Goal: Information Seeking & Learning: Find contact information

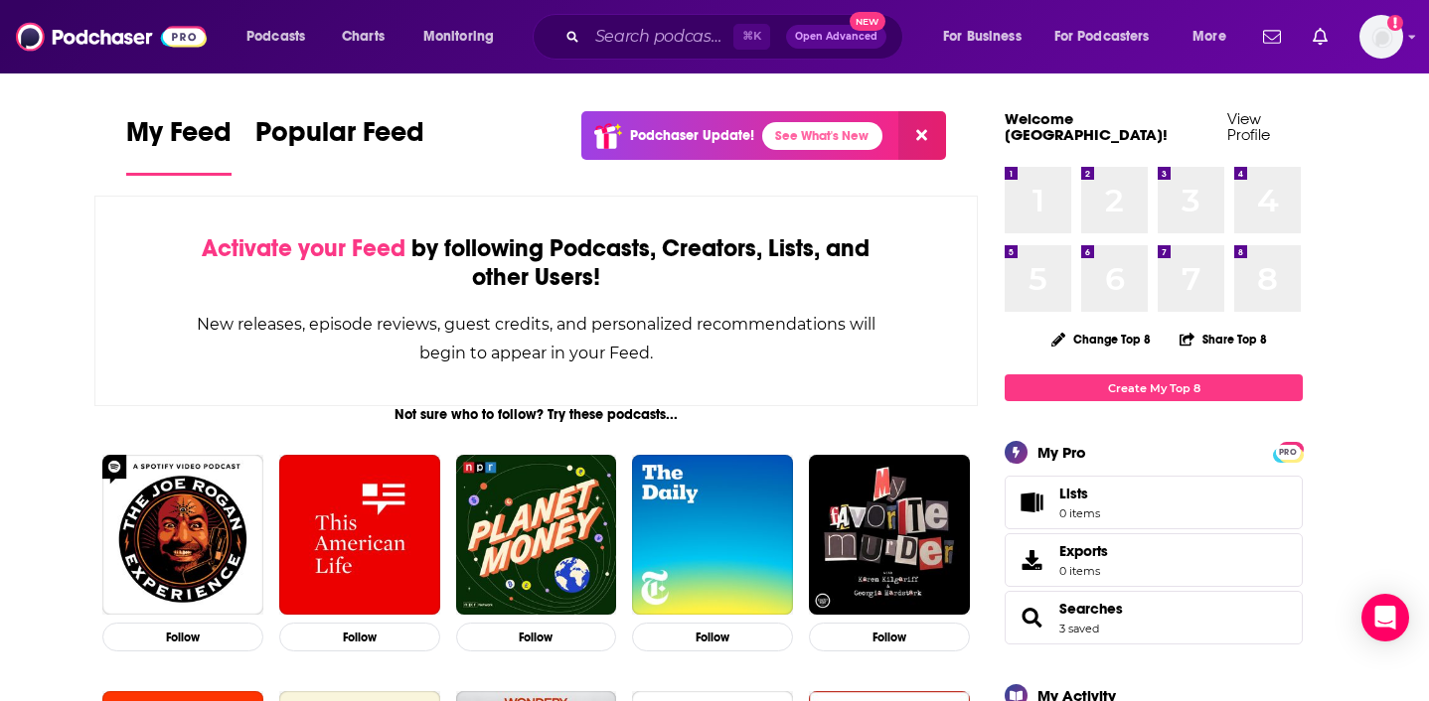
scroll to position [5, 0]
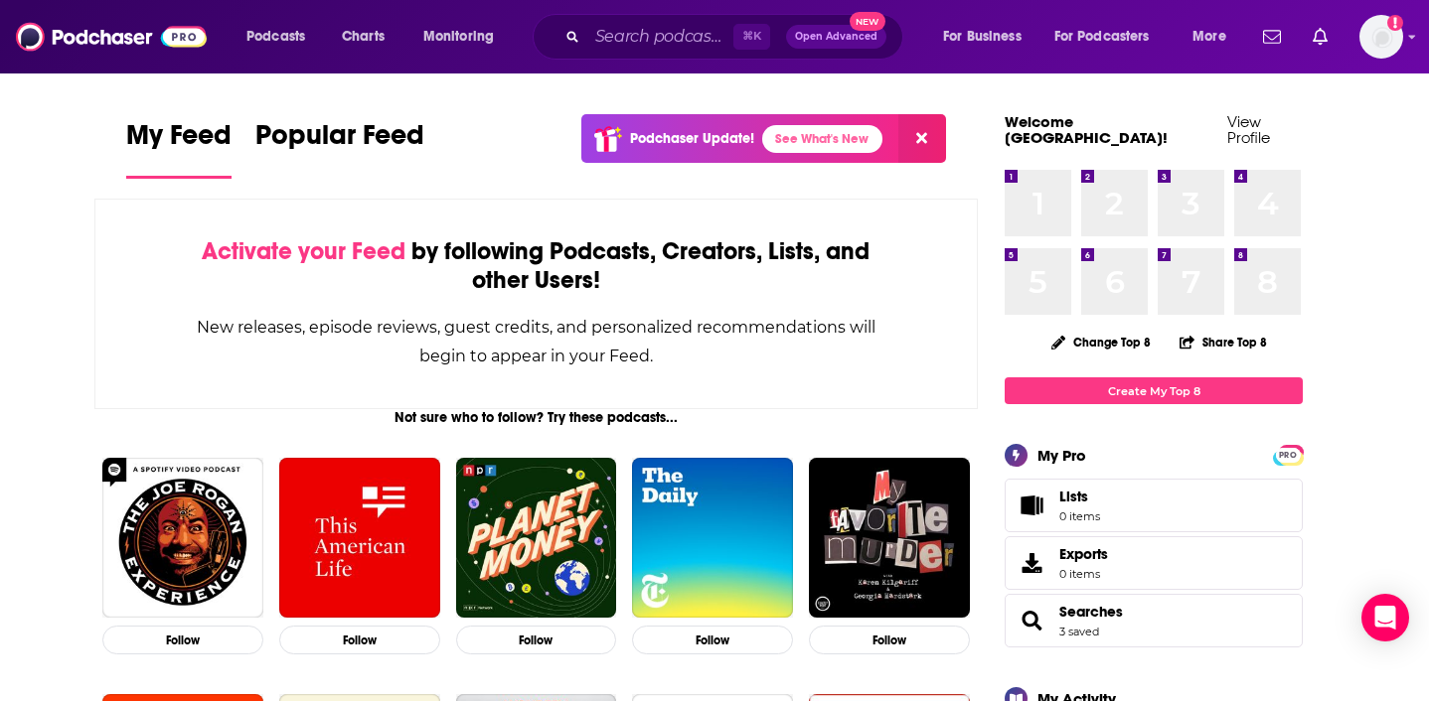
click at [933, 141] on button at bounding box center [922, 138] width 48 height 49
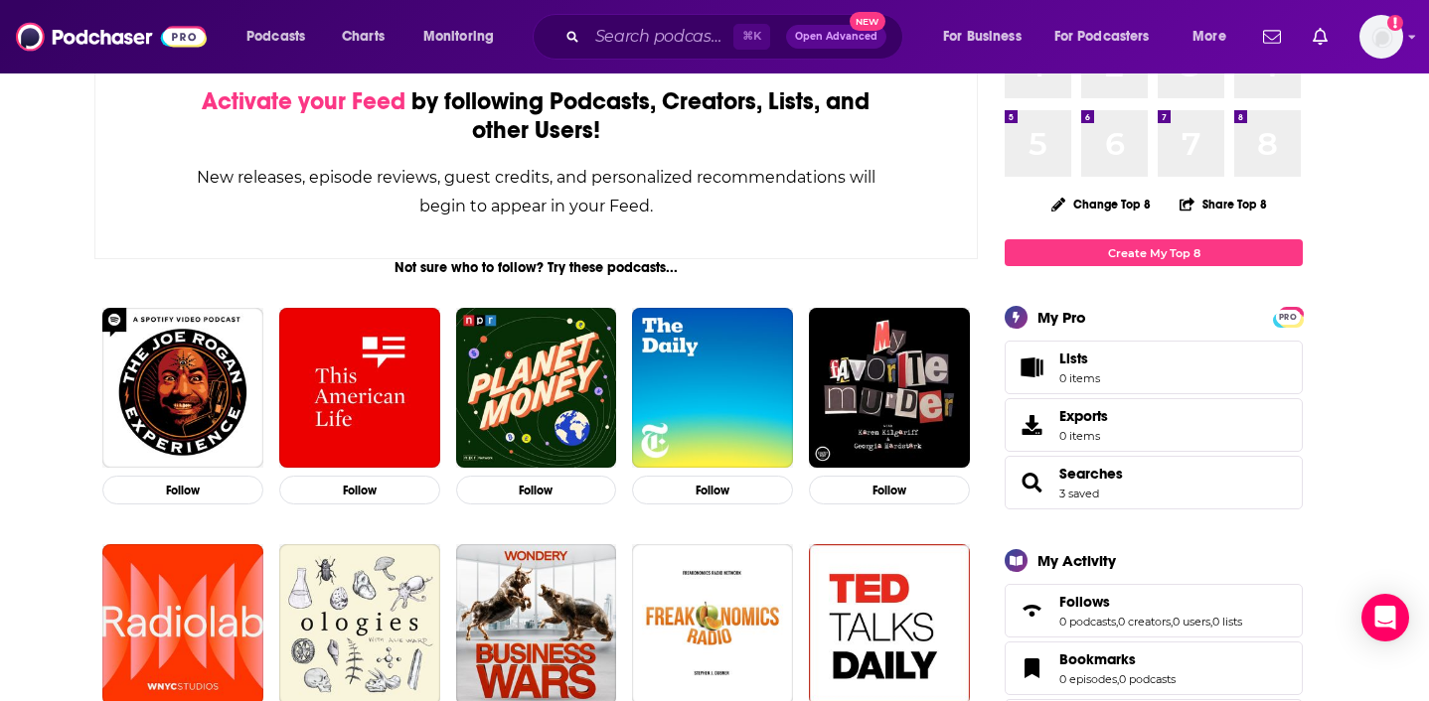
scroll to position [0, 0]
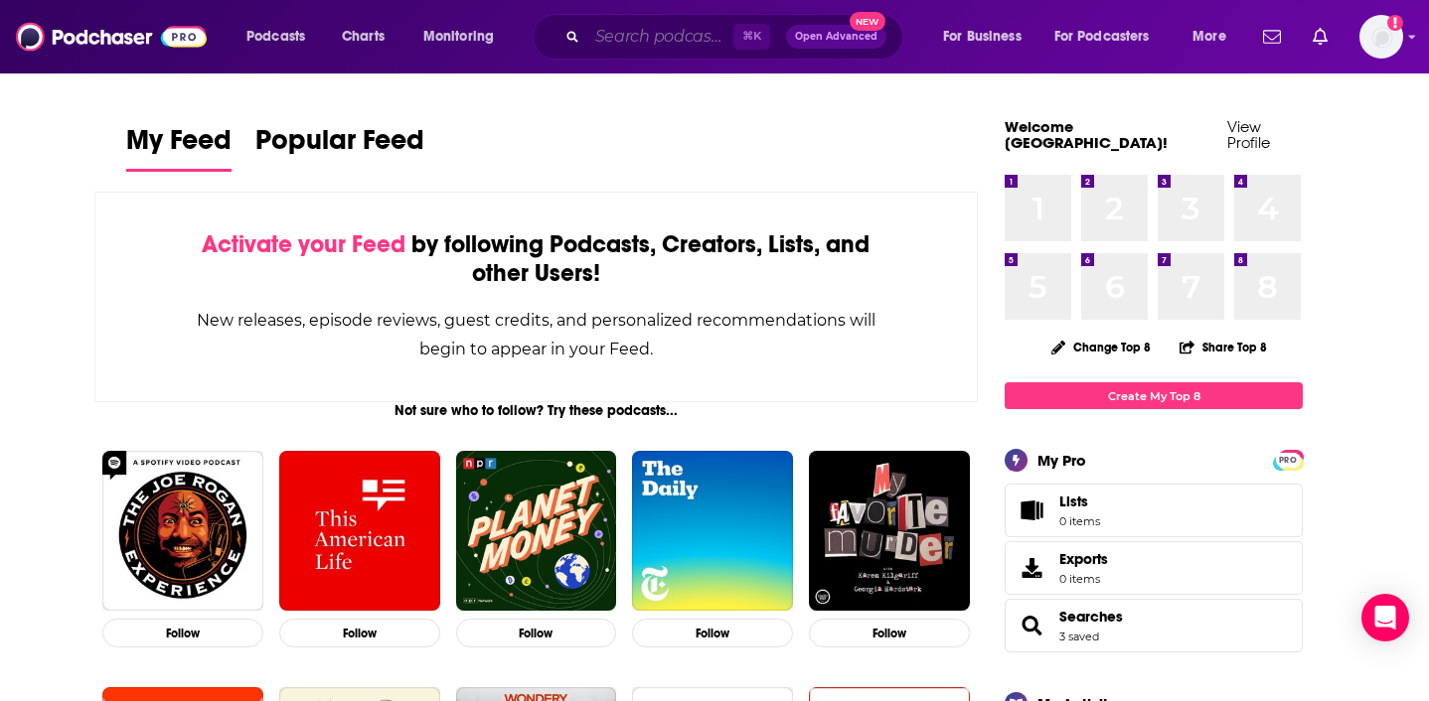
click at [620, 35] on input "Search podcasts, credits, & more..." at bounding box center [660, 37] width 146 height 32
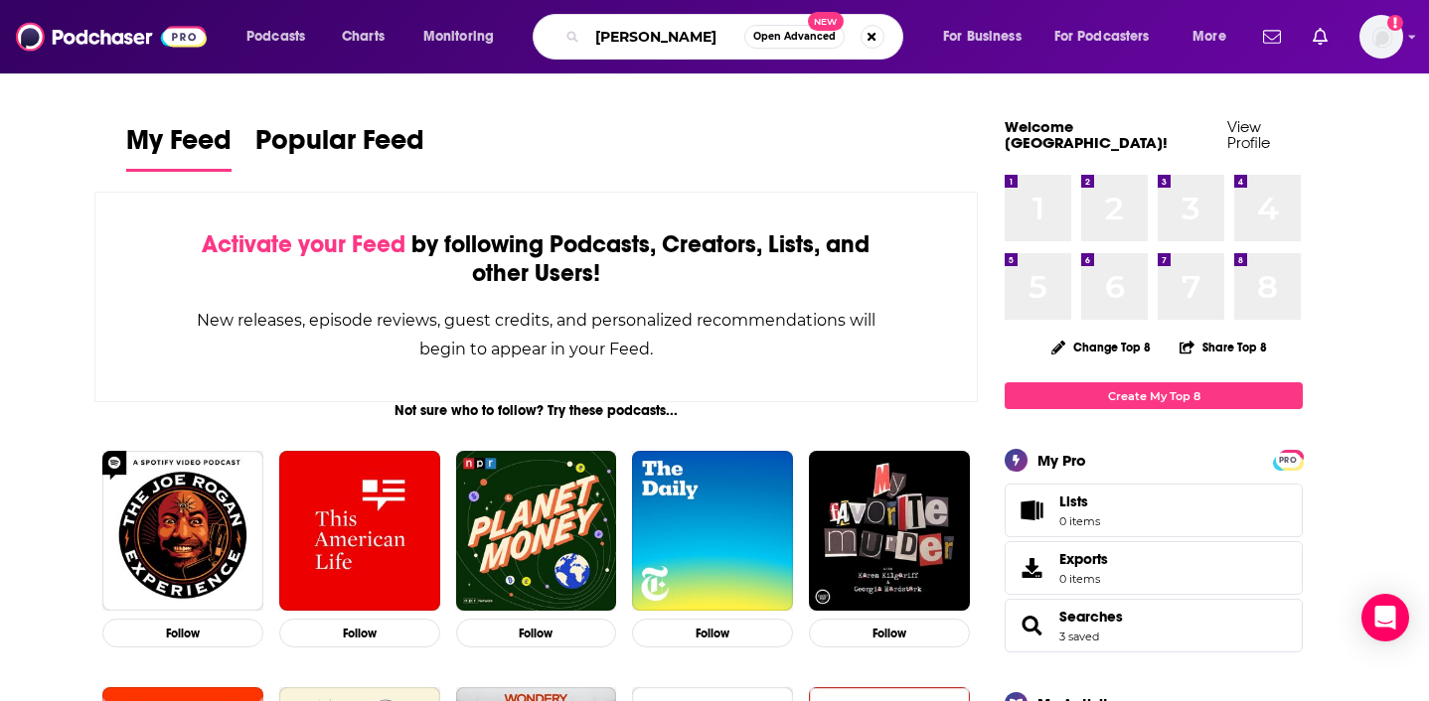
type input "[PERSON_NAME]"
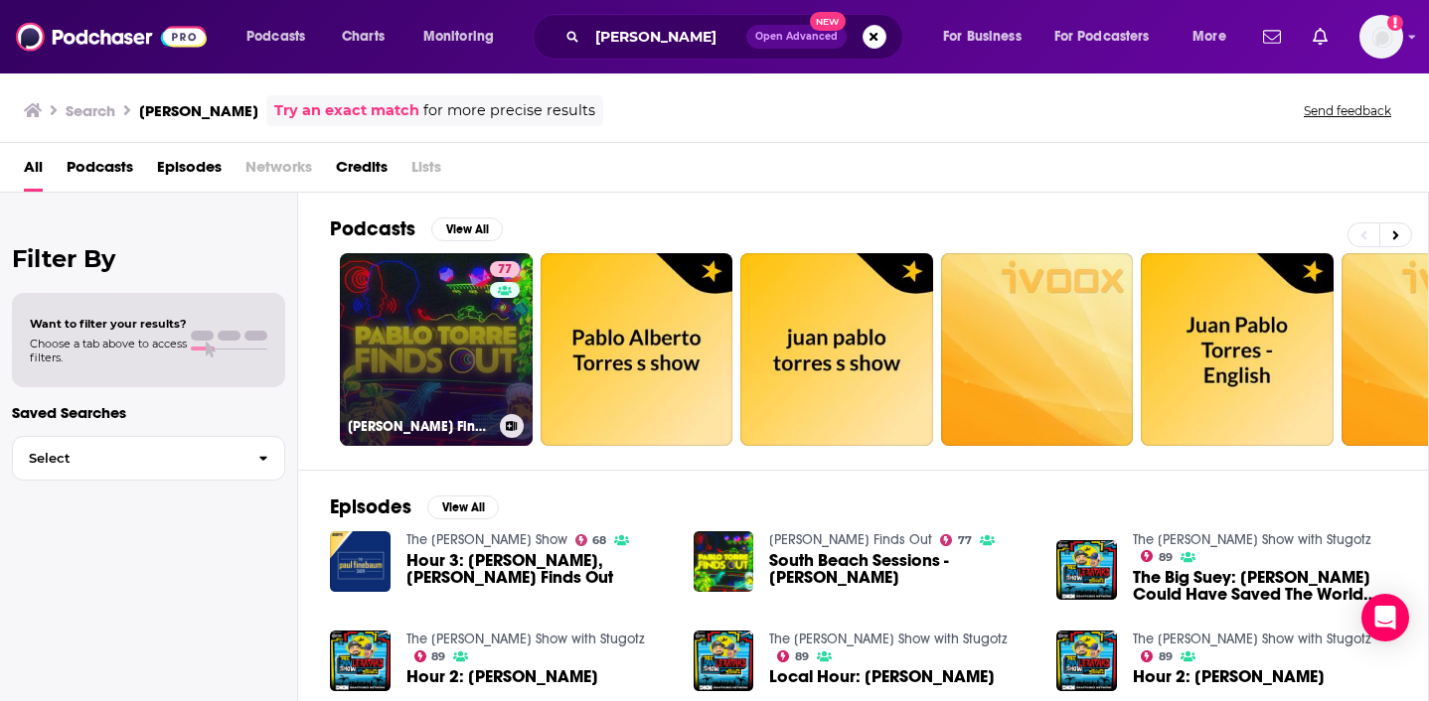
click at [485, 376] on link "77 [PERSON_NAME] Finds Out" at bounding box center [436, 349] width 193 height 193
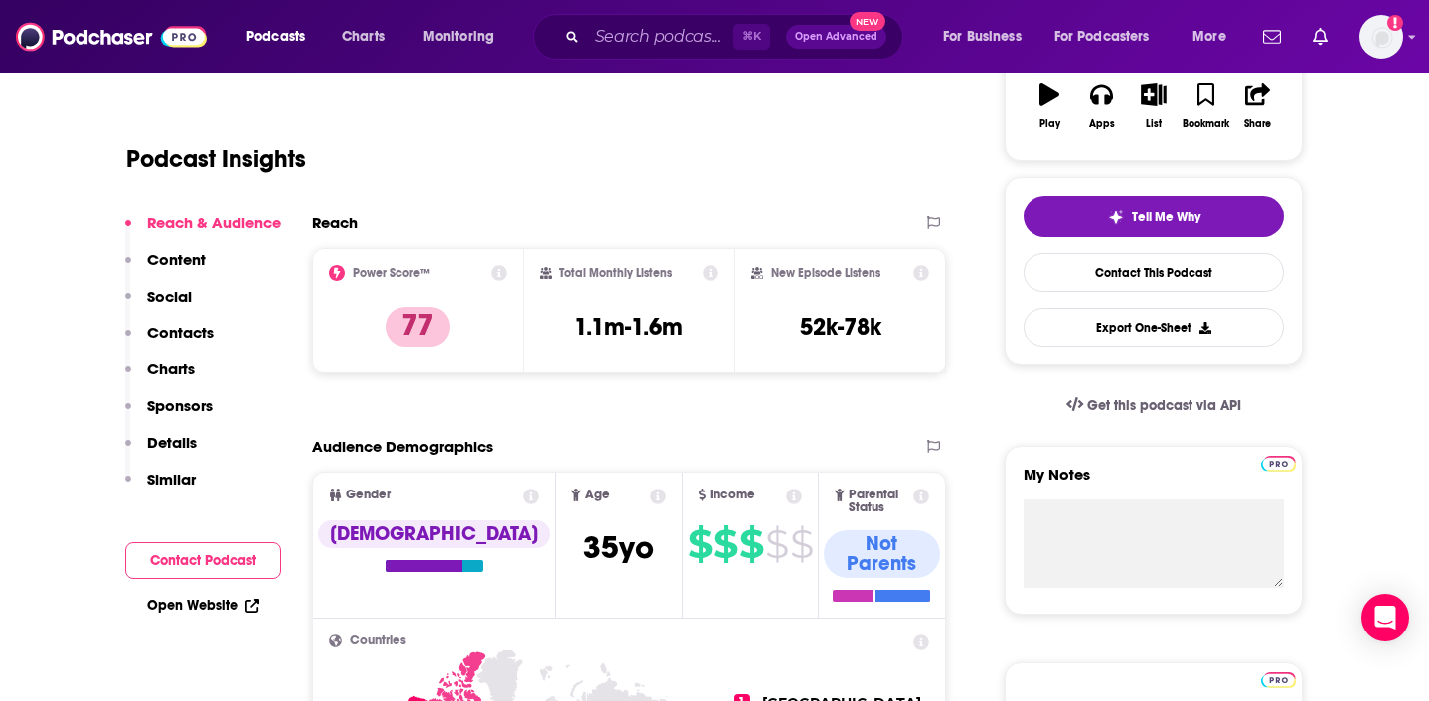
scroll to position [440, 0]
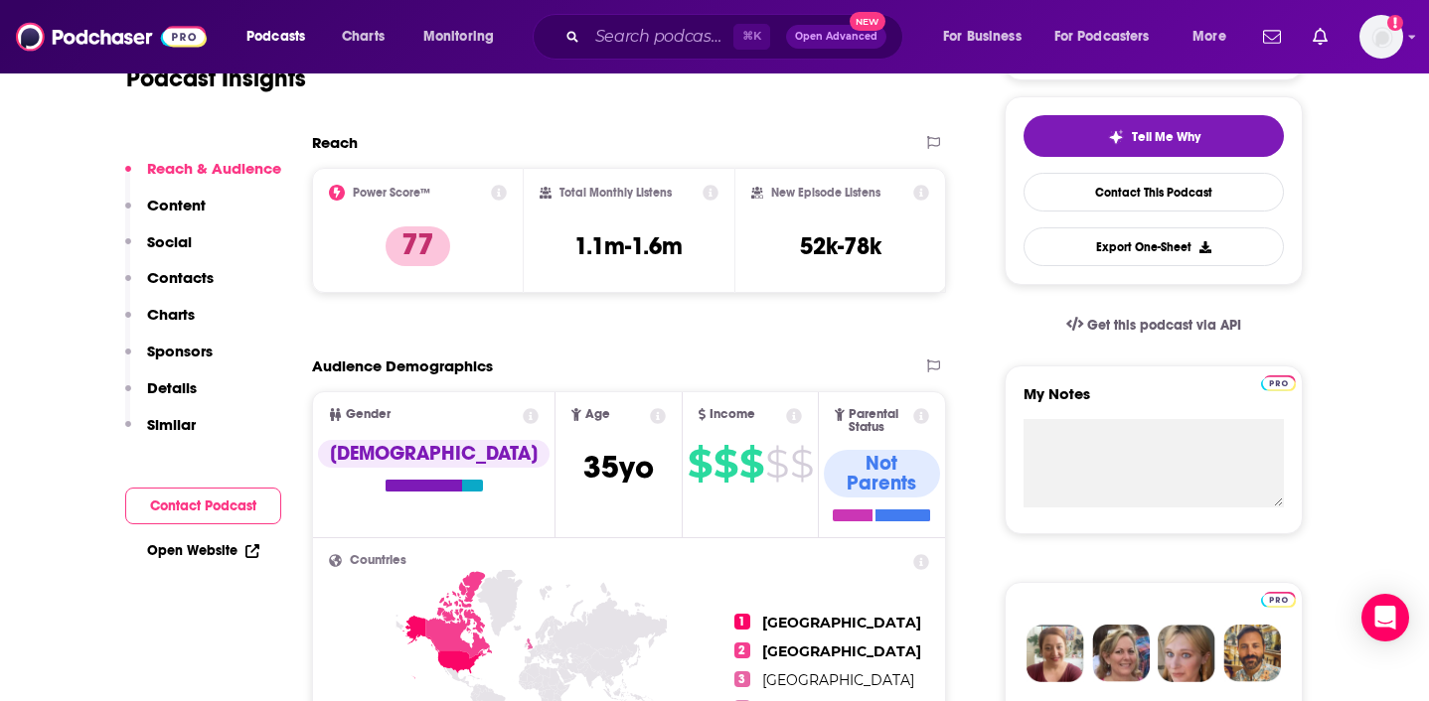
click at [171, 268] on p "Contacts" at bounding box center [180, 277] width 67 height 19
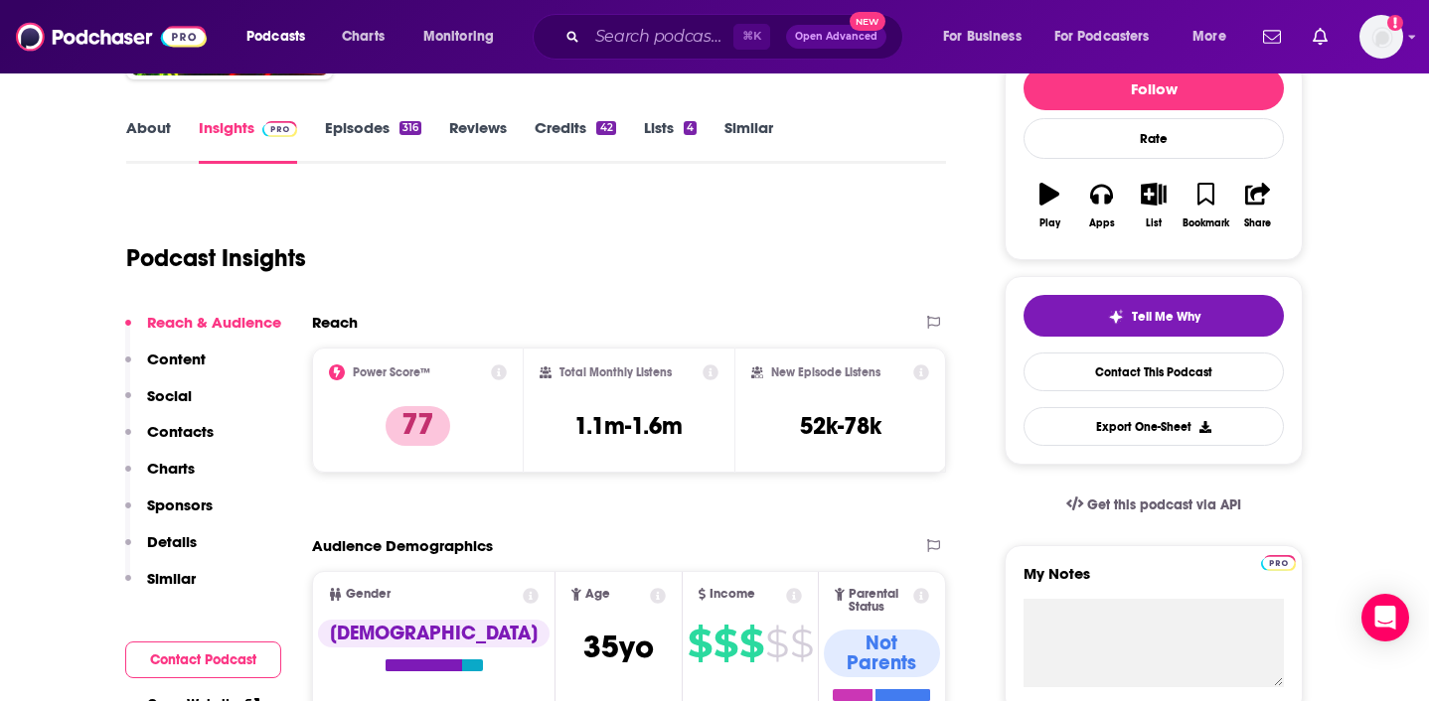
scroll to position [263, 0]
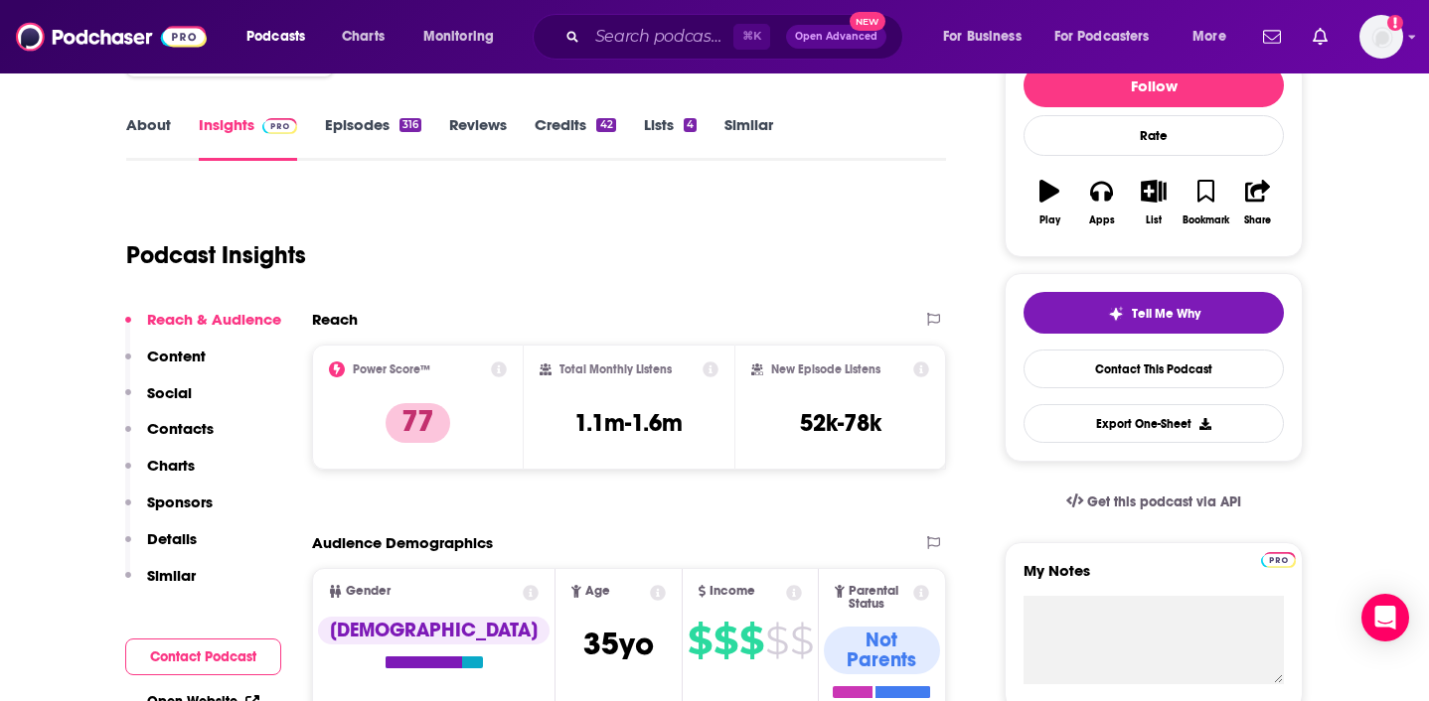
click at [497, 370] on icon at bounding box center [499, 370] width 16 height 16
click at [710, 271] on div "Podcast Insights" at bounding box center [528, 243] width 804 height 101
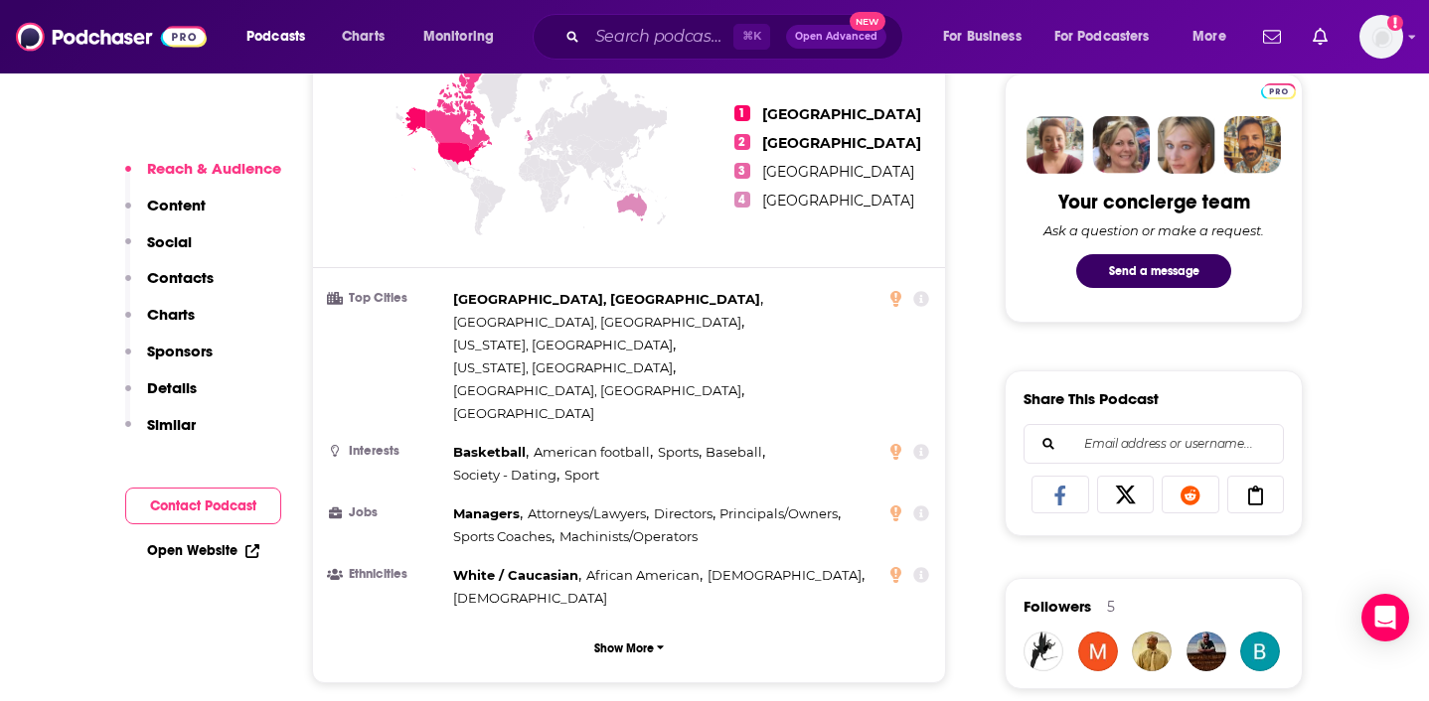
scroll to position [1015, 0]
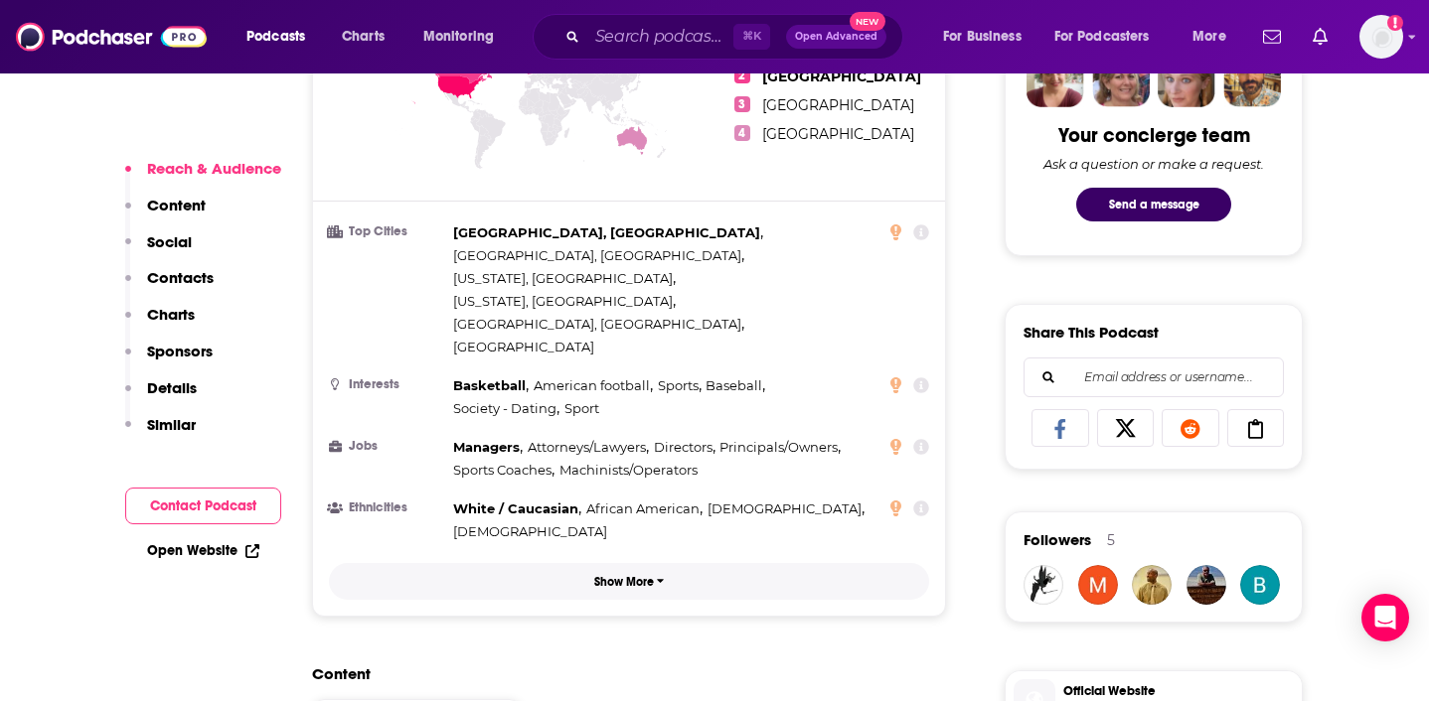
click at [657, 575] on icon "button" at bounding box center [661, 581] width 8 height 12
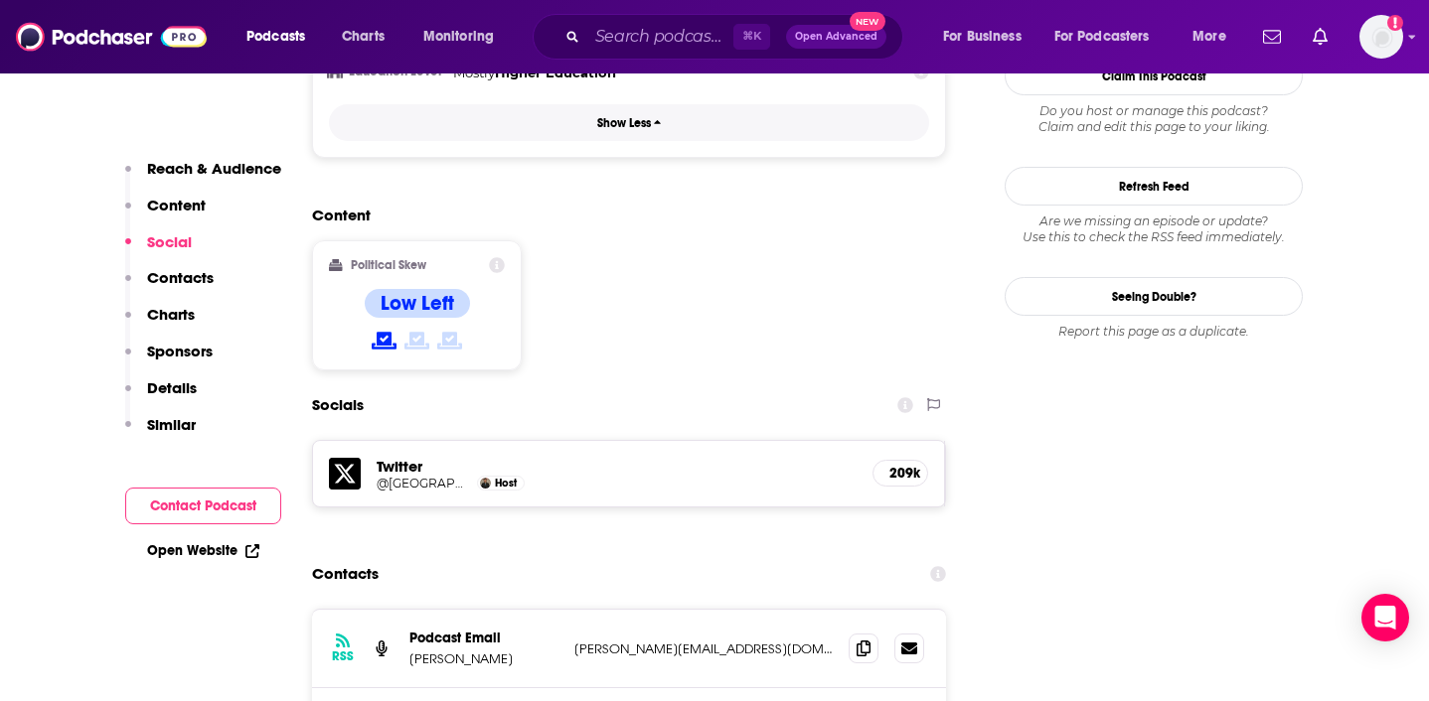
scroll to position [1753, 0]
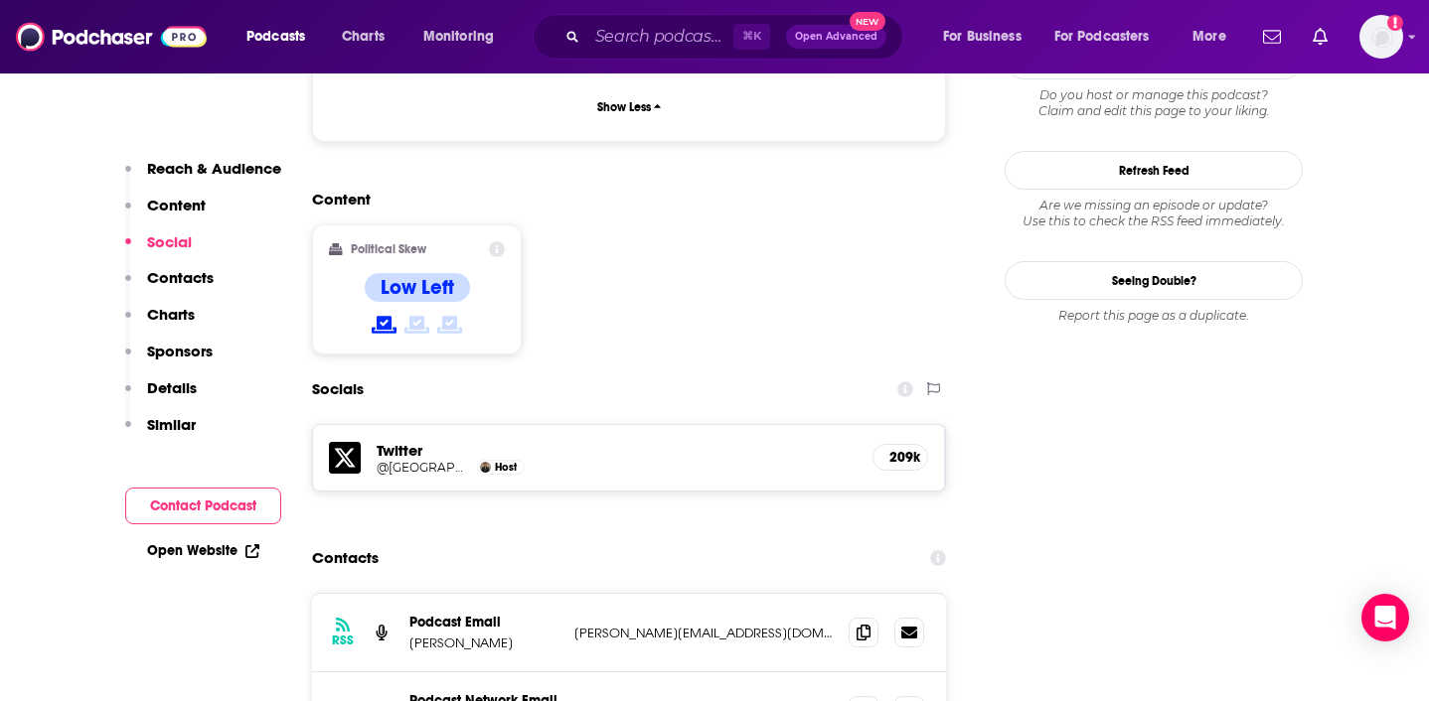
click at [407, 594] on div "RSS Podcast Email [PERSON_NAME] [PERSON_NAME][EMAIL_ADDRESS][DOMAIN_NAME] [PERS…" at bounding box center [629, 633] width 634 height 78
drag, startPoint x: 405, startPoint y: 486, endPoint x: 513, endPoint y: 492, distance: 107.5
click at [513, 594] on div "RSS Podcast Email [PERSON_NAME] [PERSON_NAME][EMAIL_ADDRESS][DOMAIN_NAME] [PERS…" at bounding box center [629, 633] width 634 height 78
copy p "[PERSON_NAME]"
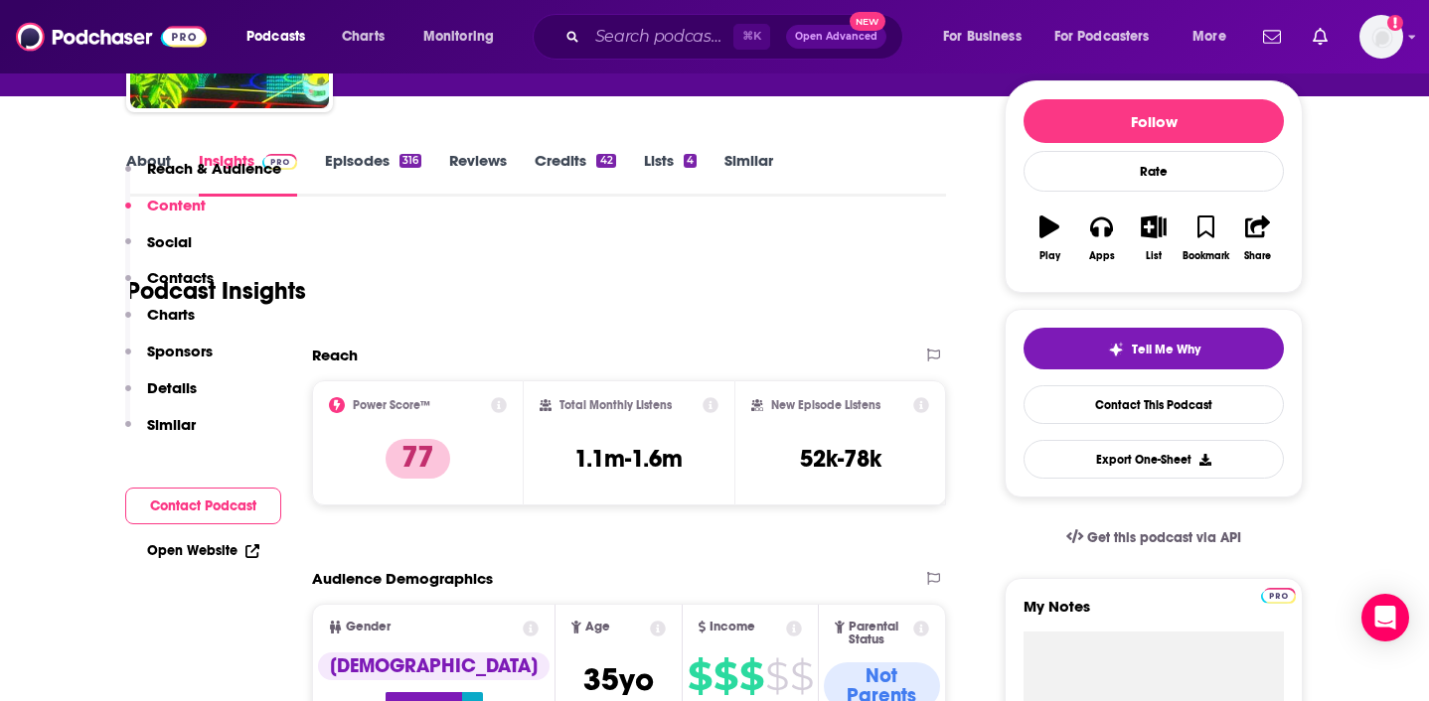
scroll to position [0, 0]
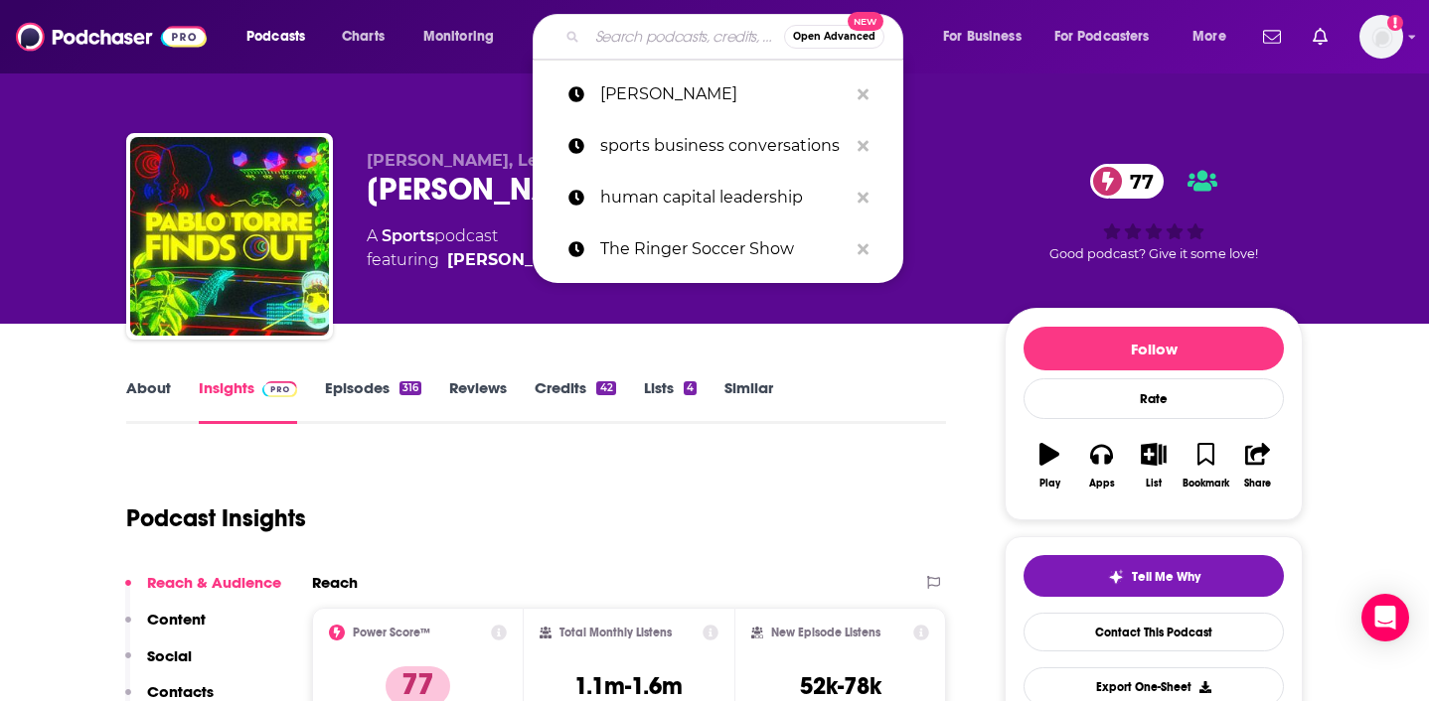
click at [625, 47] on input "Search podcasts, credits, & more..." at bounding box center [685, 37] width 197 height 32
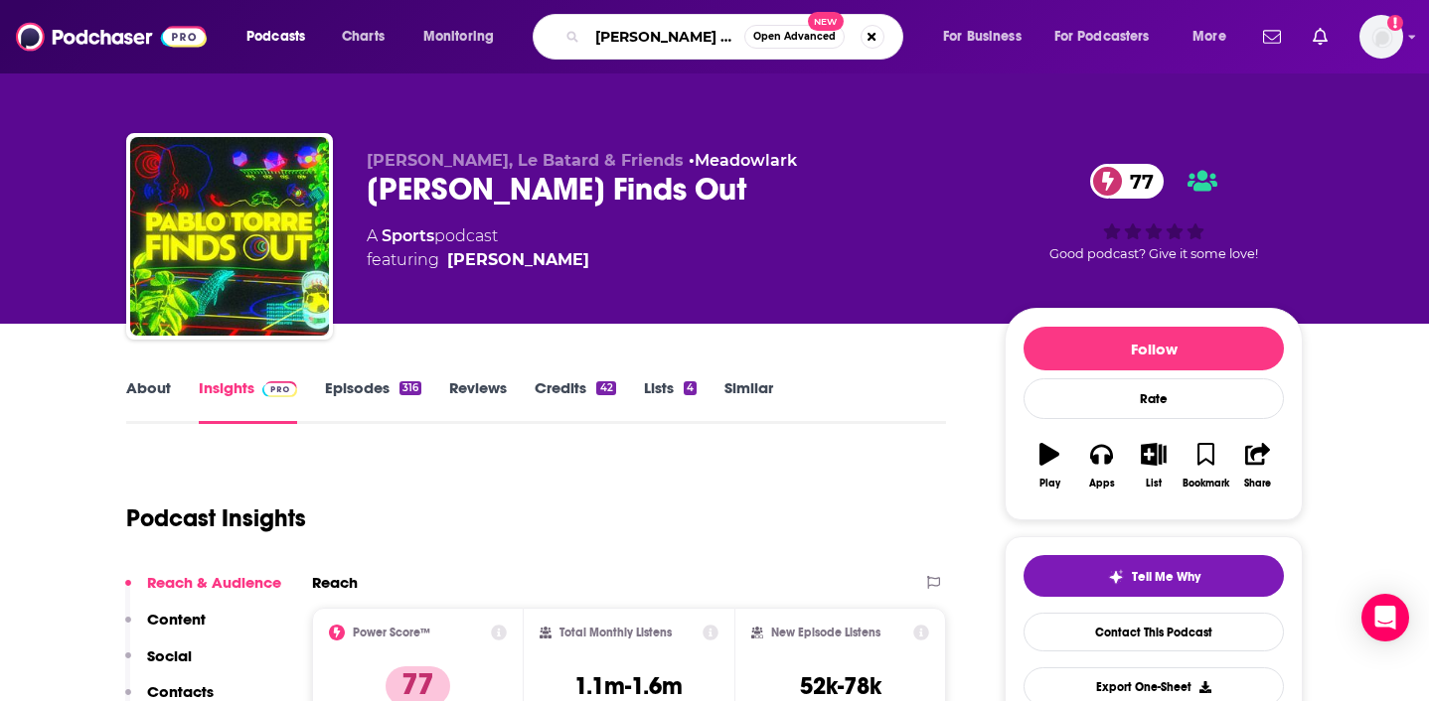
type input "[PERSON_NAME]"
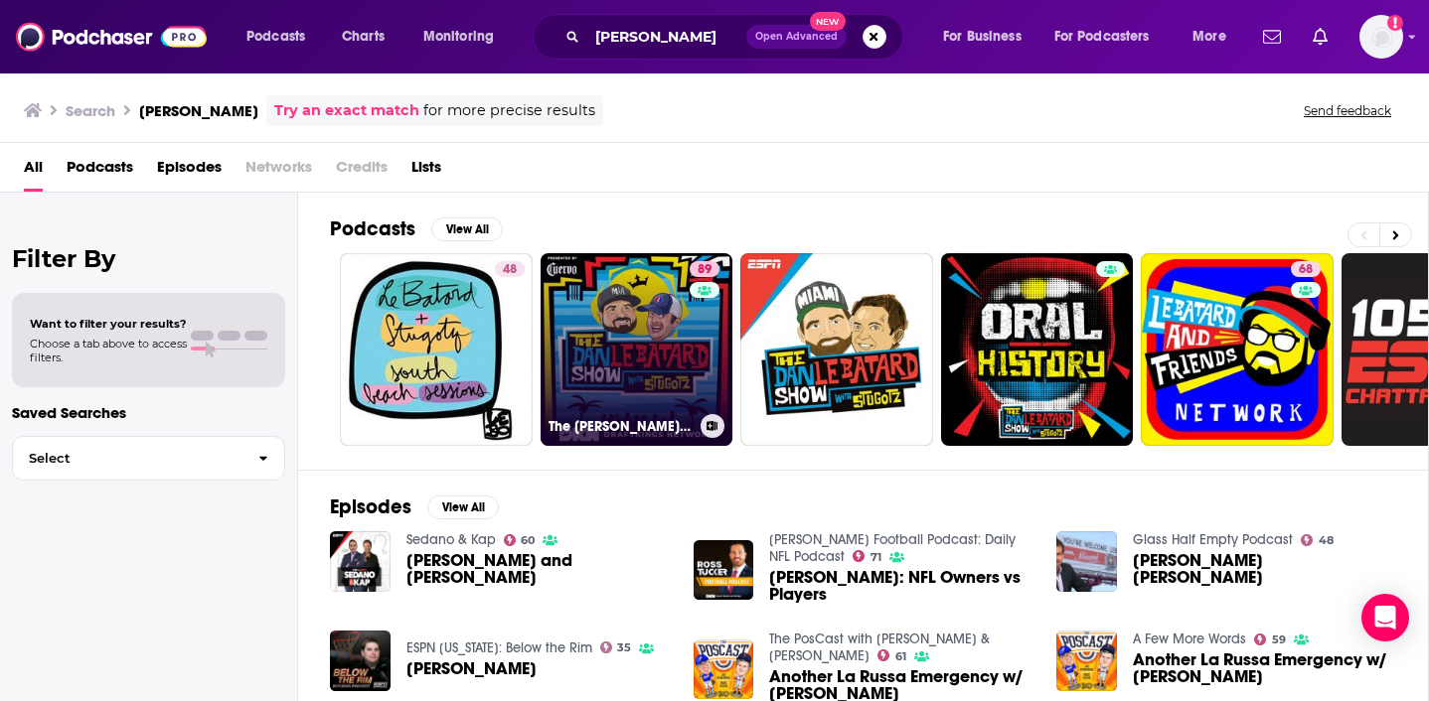
click at [616, 370] on link "89 The [PERSON_NAME] Le Batard Show with Stugotz" at bounding box center [636, 349] width 193 height 193
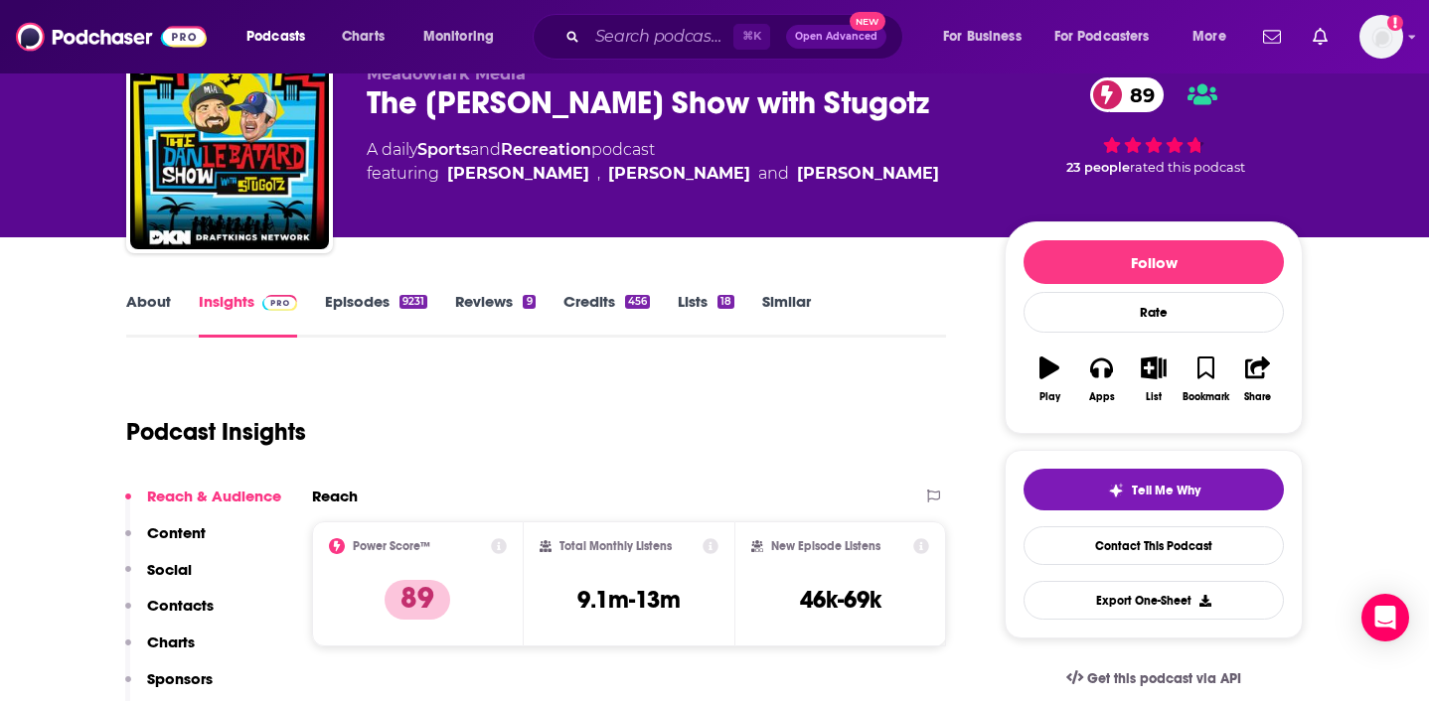
scroll to position [306, 0]
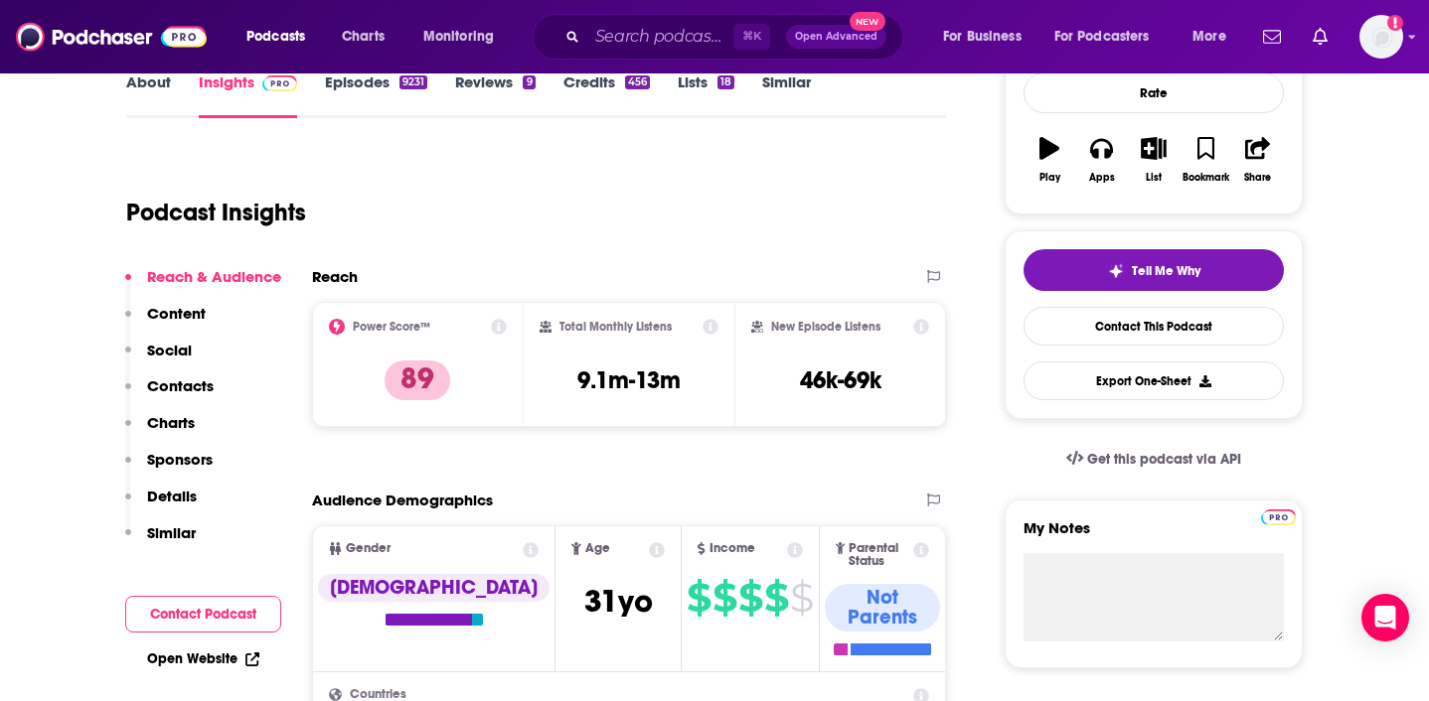
click at [177, 386] on p "Contacts" at bounding box center [180, 386] width 67 height 19
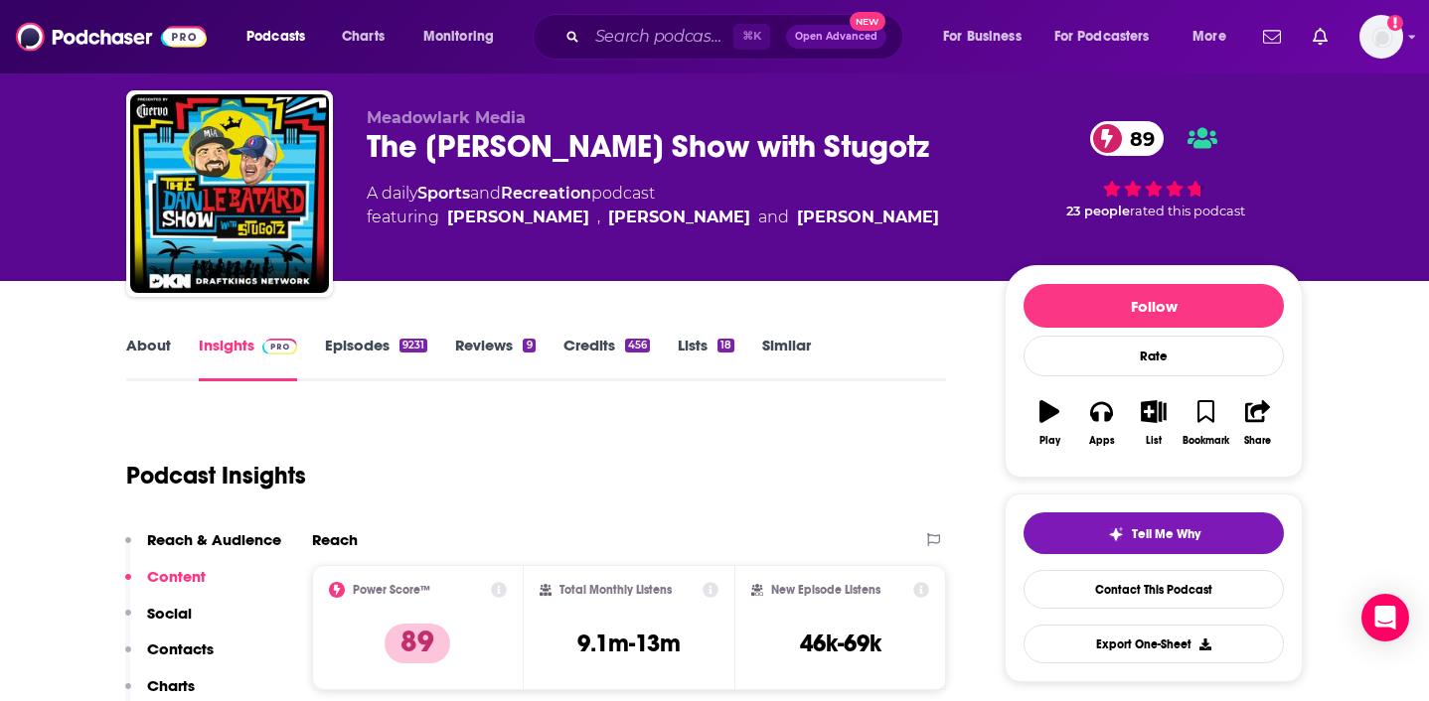
scroll to position [29, 0]
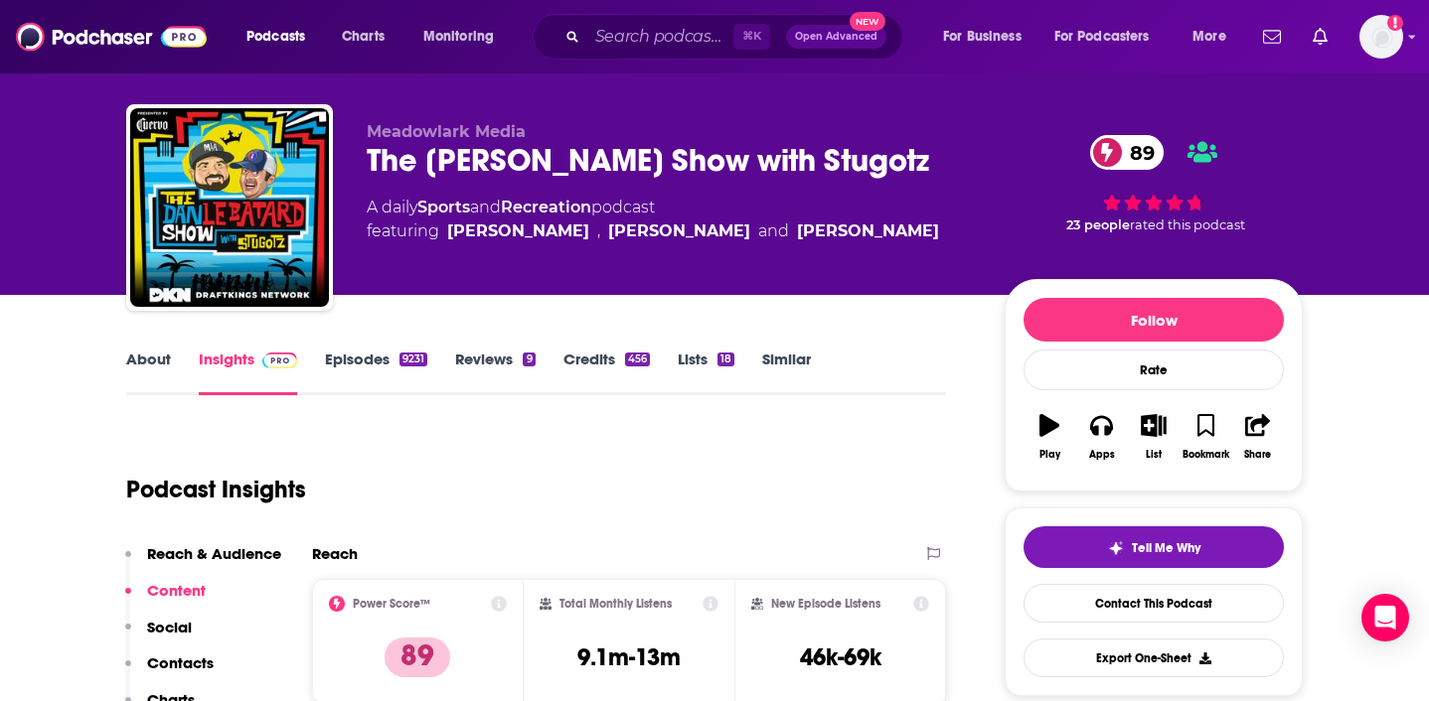
click at [608, 361] on link "Credits 456" at bounding box center [606, 373] width 86 height 46
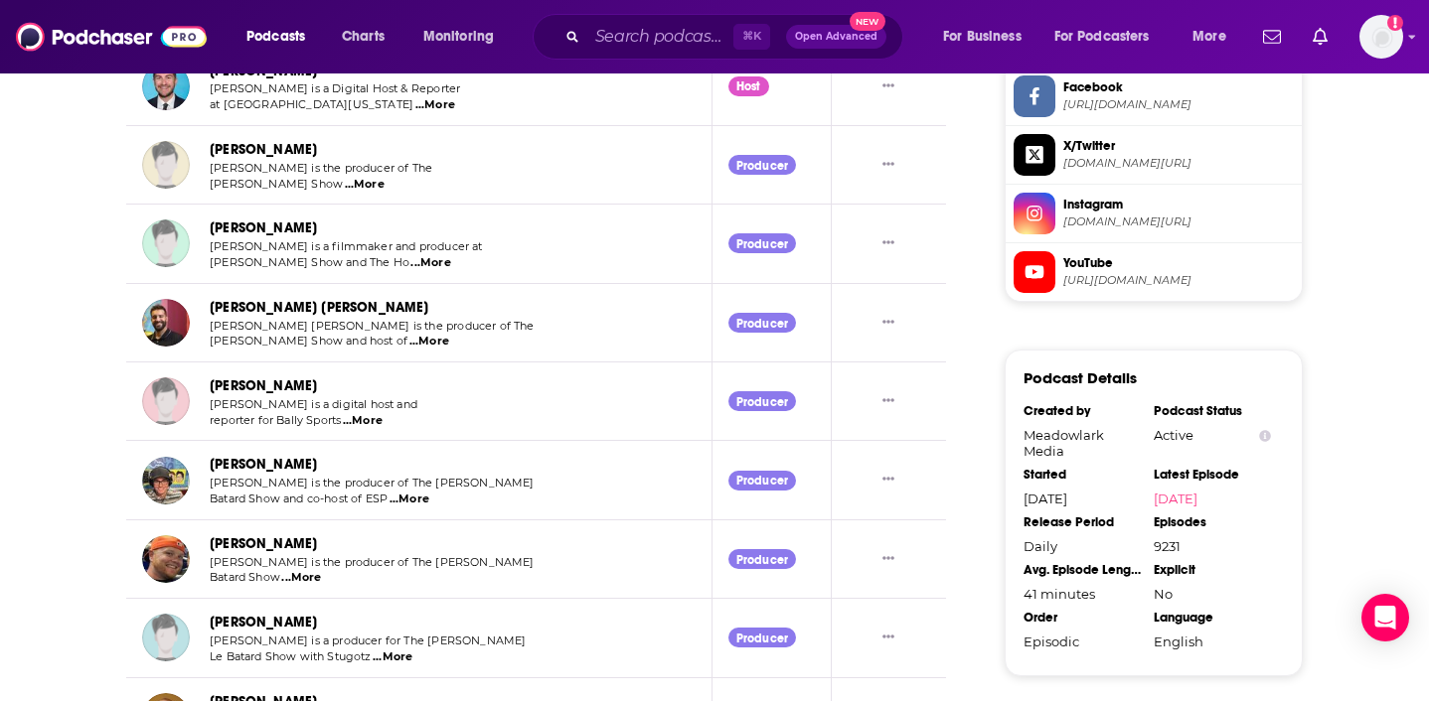
scroll to position [1732, 0]
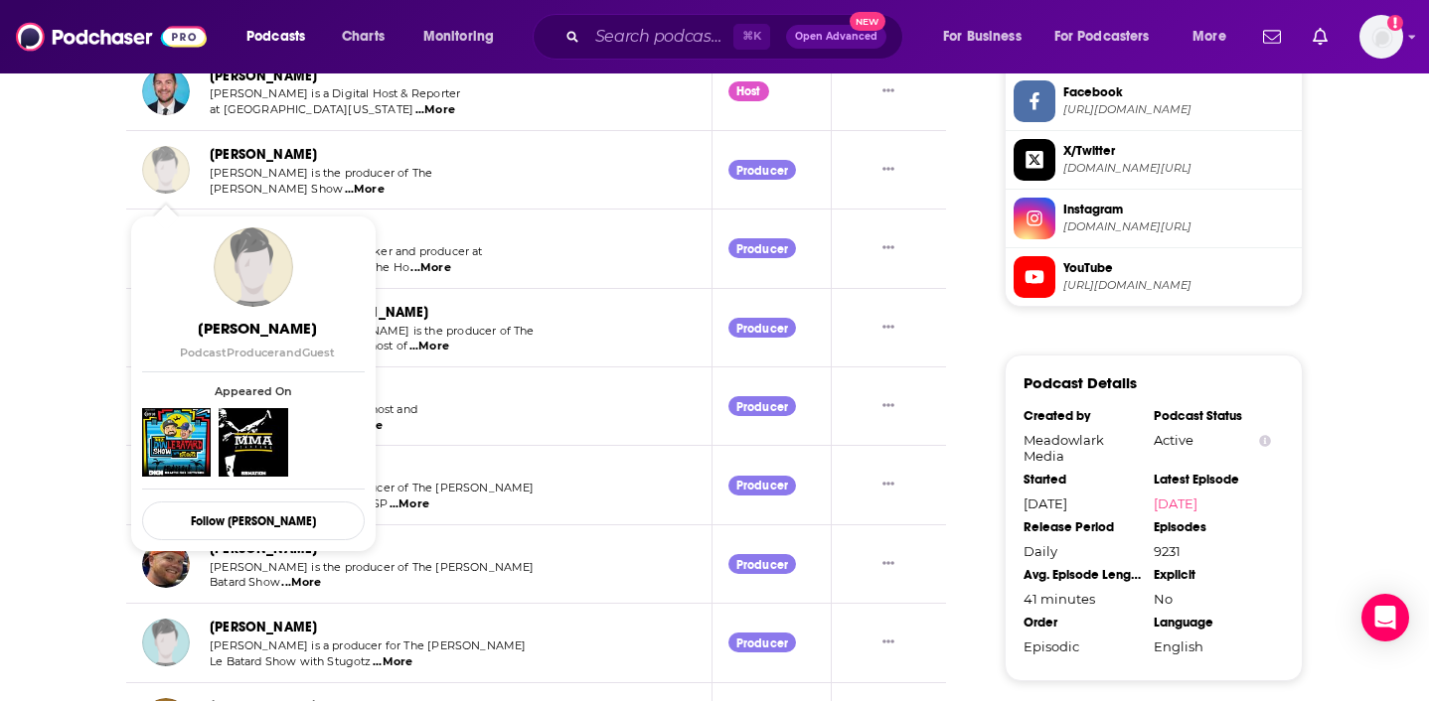
click at [177, 163] on img "Anthony Calatayud" at bounding box center [166, 170] width 48 height 48
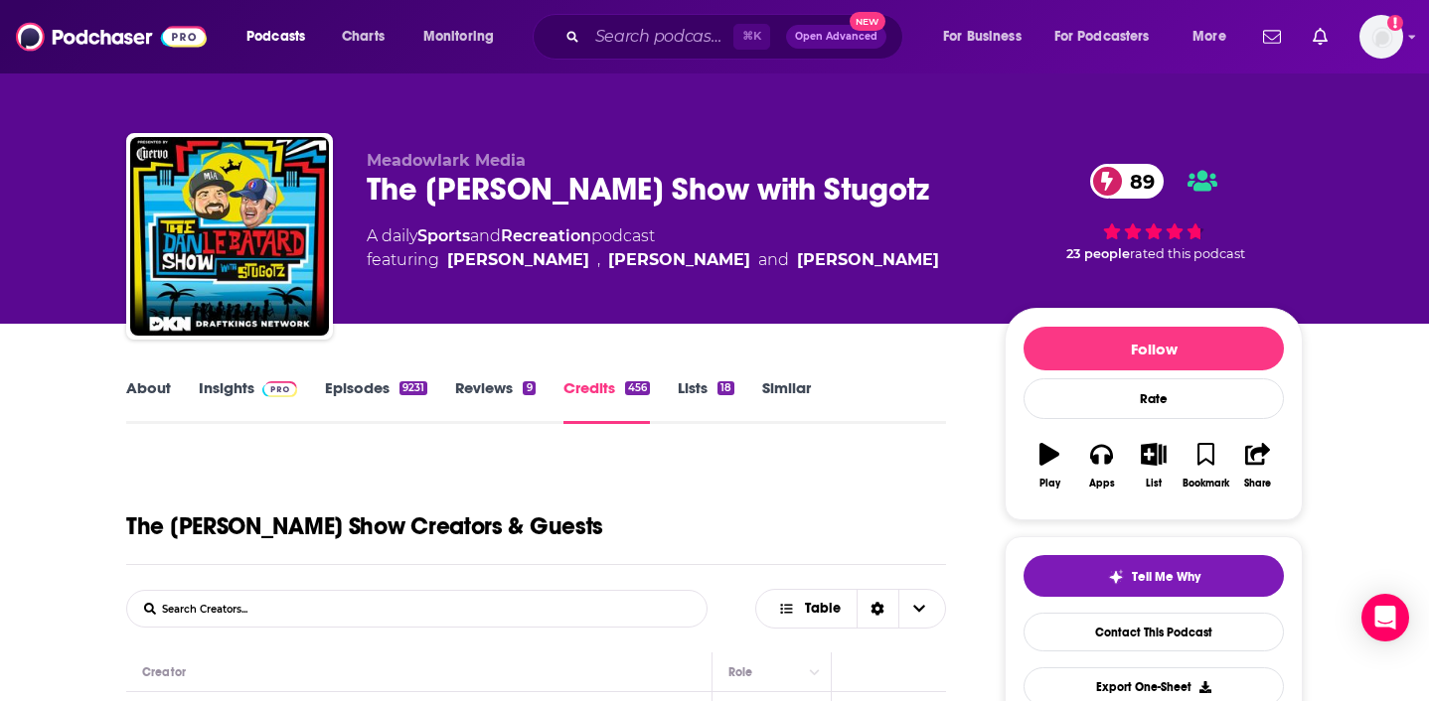
click at [156, 389] on link "About" at bounding box center [148, 402] width 45 height 46
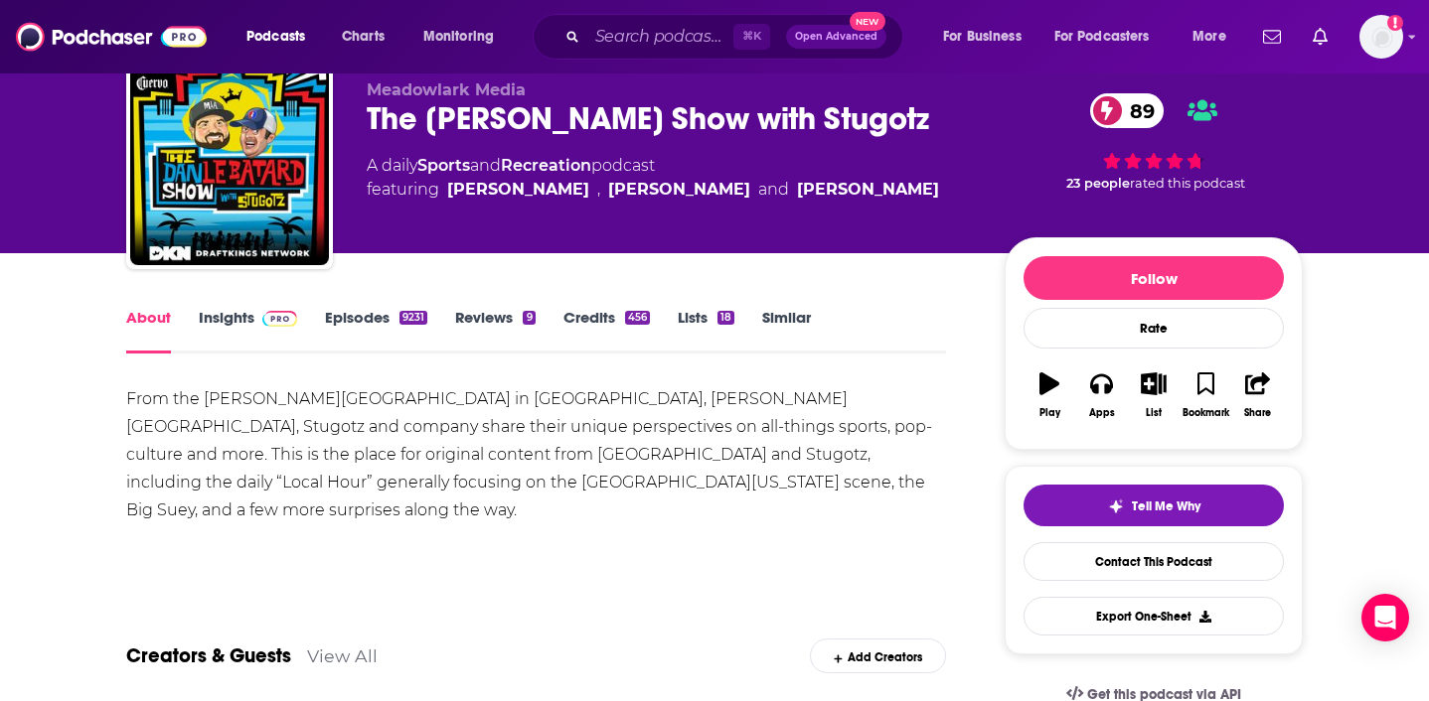
scroll to position [181, 0]
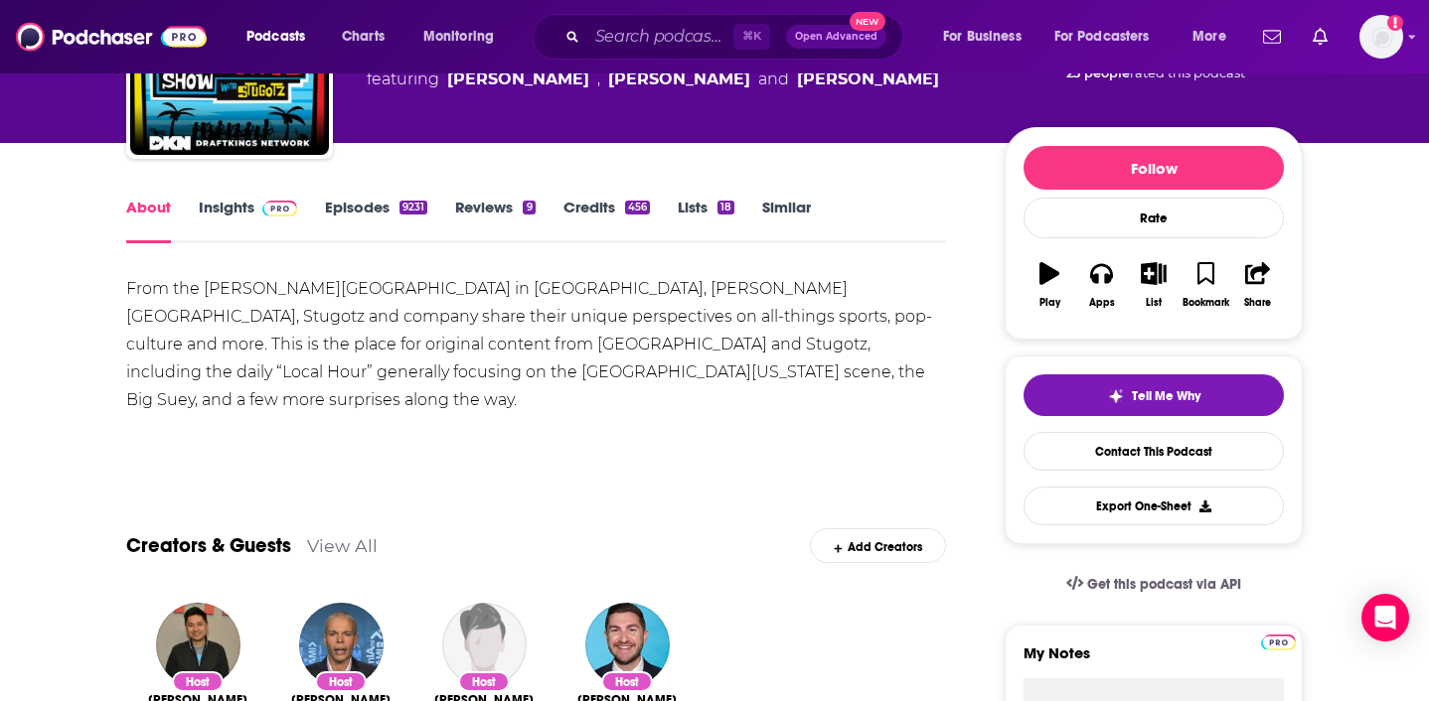
click at [217, 213] on link "Insights" at bounding box center [248, 221] width 98 height 46
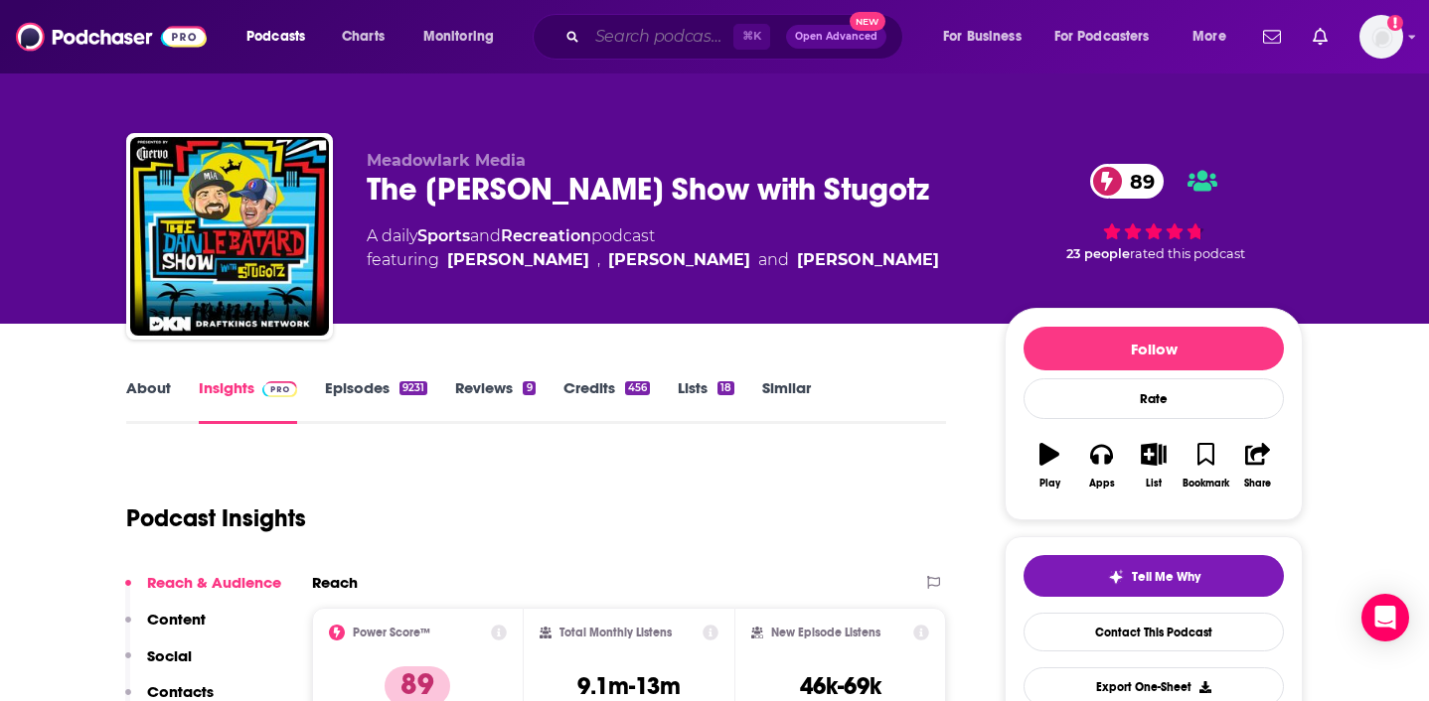
click at [608, 41] on input "Search podcasts, credits, & more..." at bounding box center [660, 37] width 146 height 32
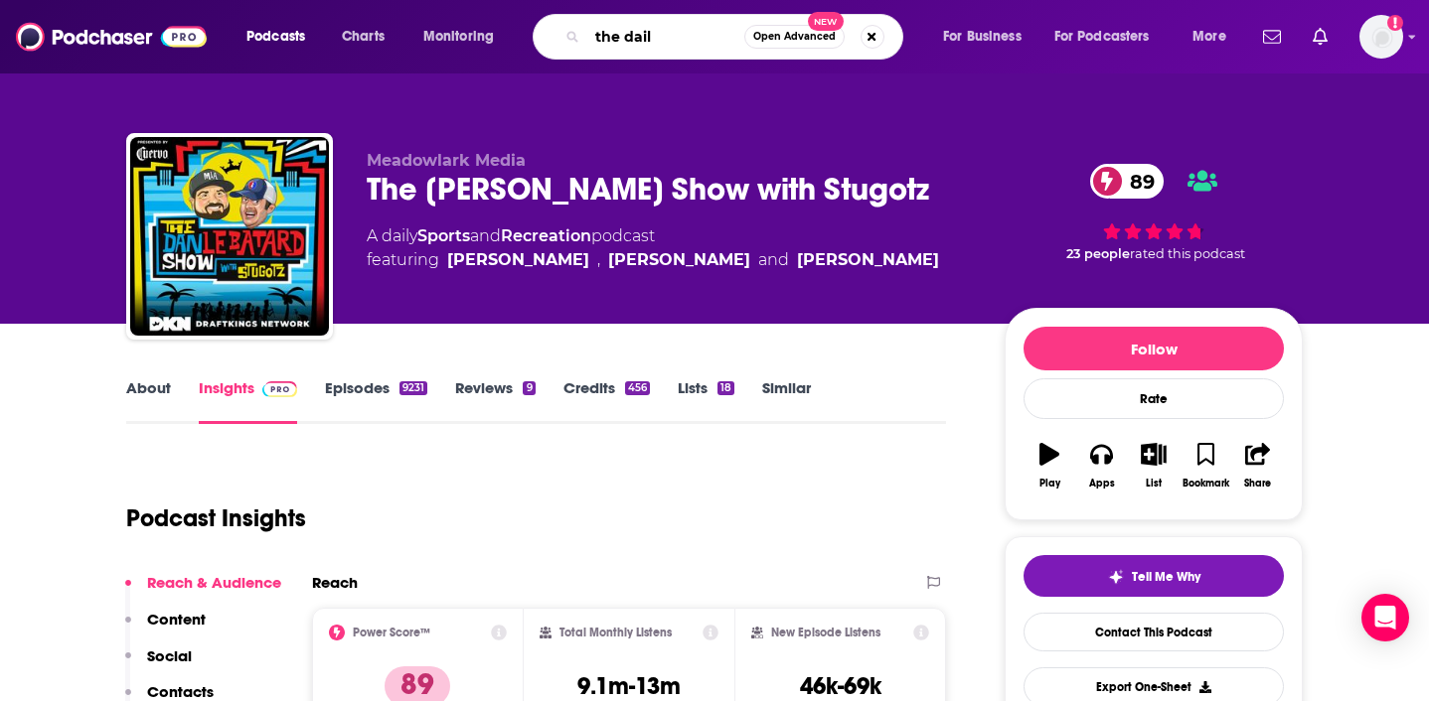
type input "the daily"
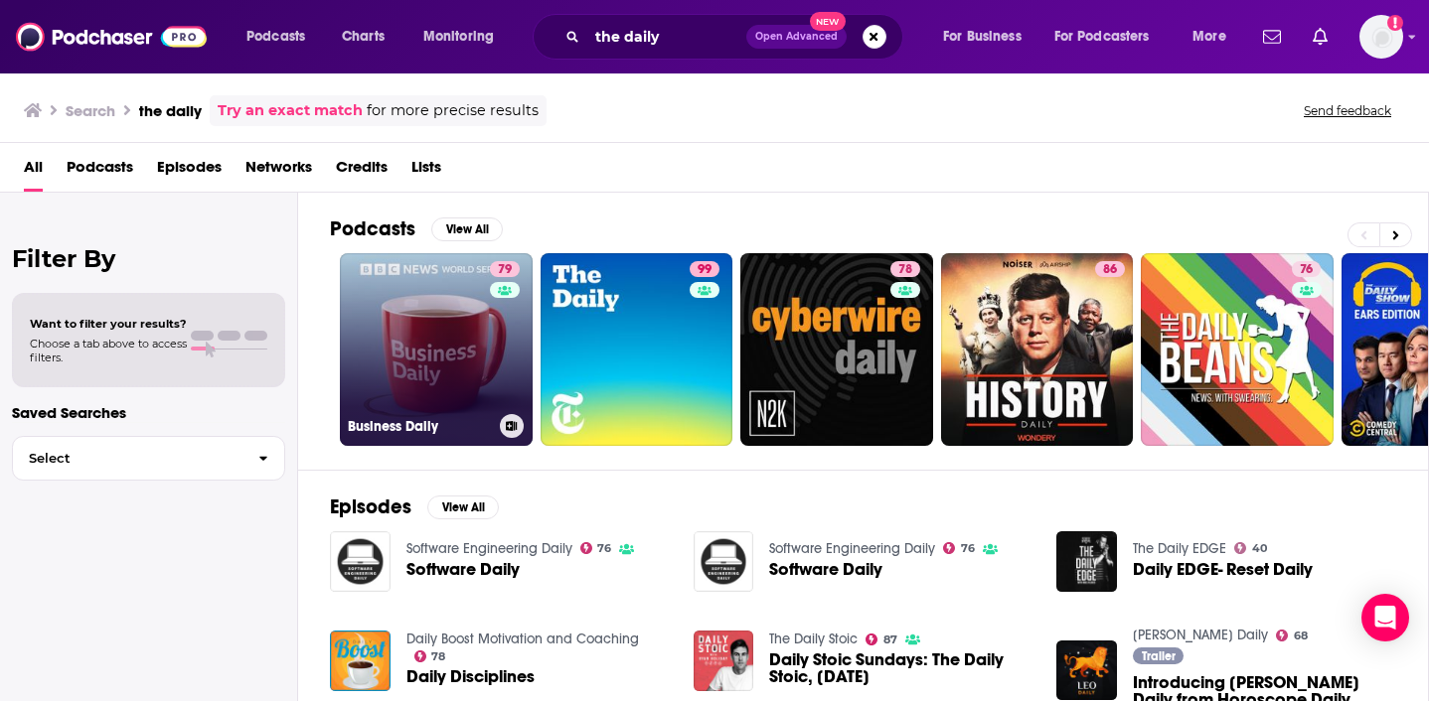
click at [432, 349] on link "79 Business Daily" at bounding box center [436, 349] width 193 height 193
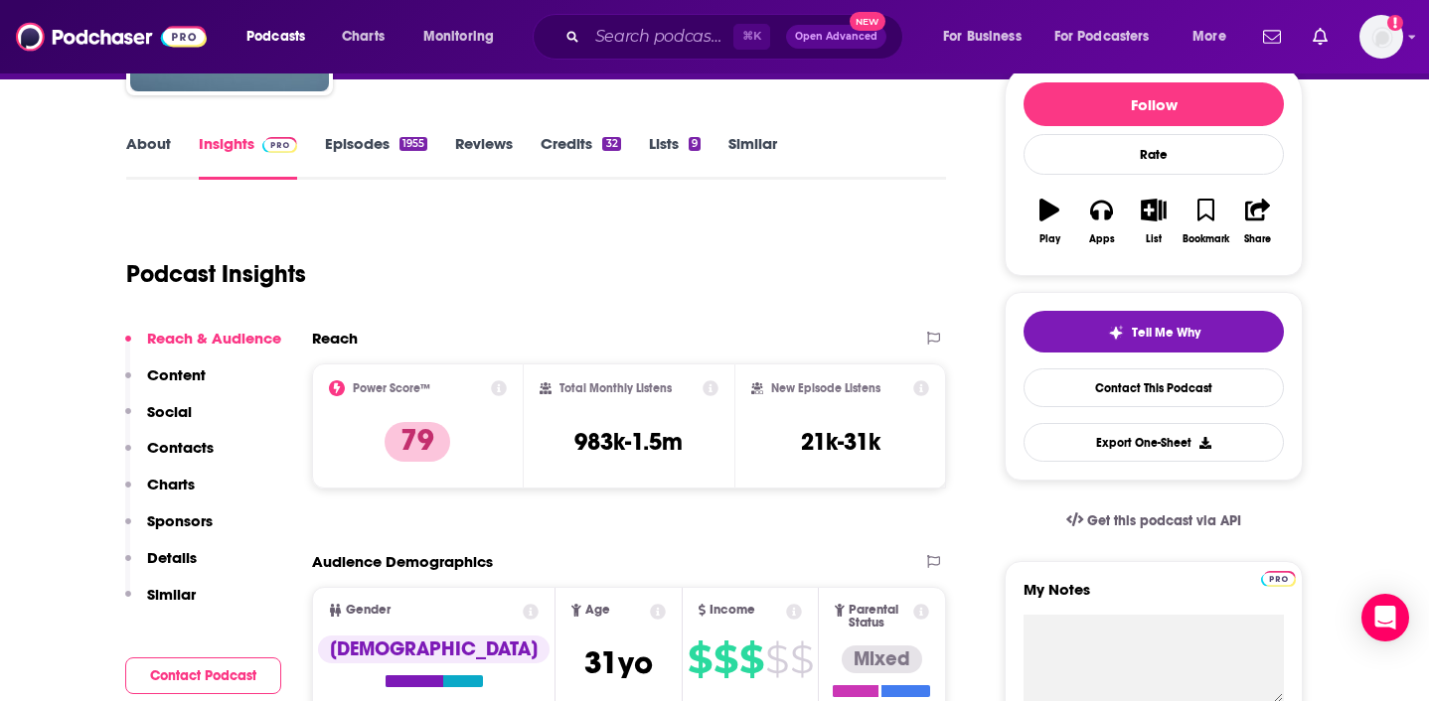
click at [175, 445] on p "Contacts" at bounding box center [180, 447] width 67 height 19
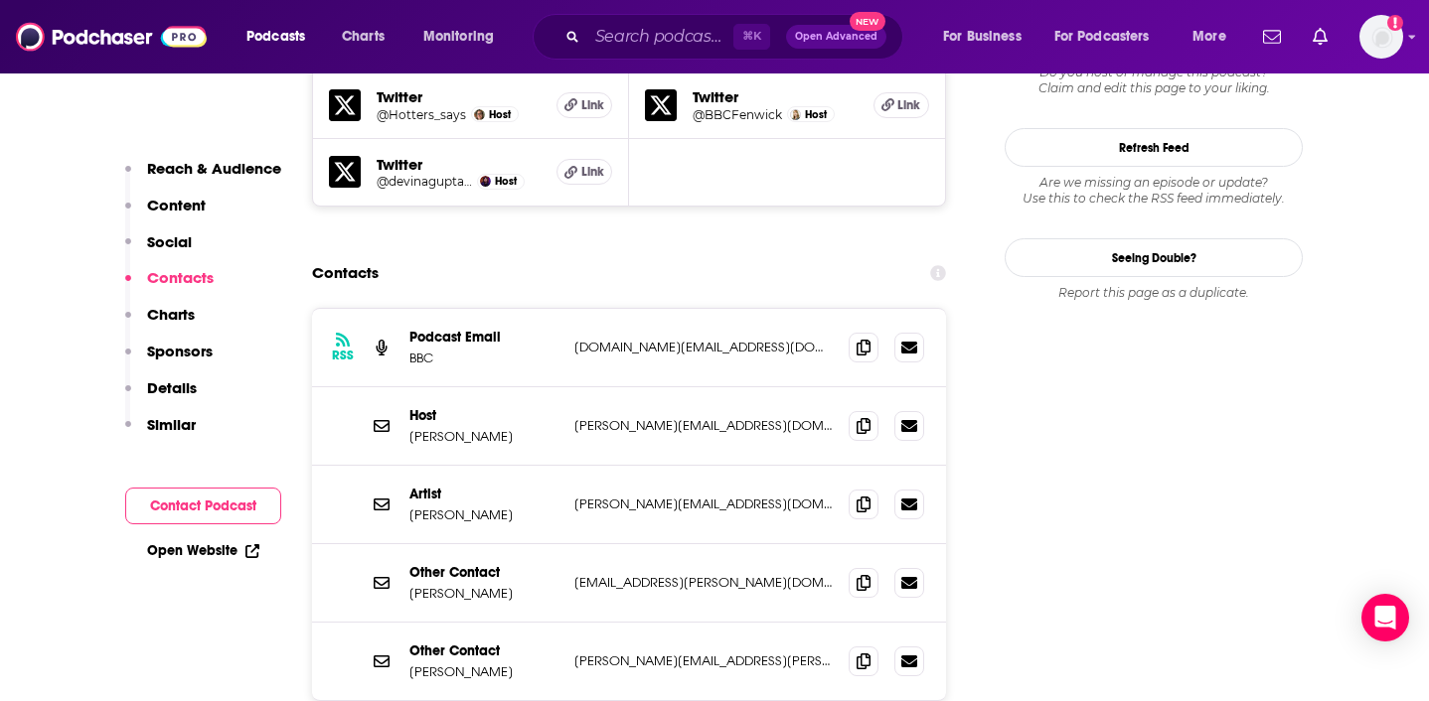
scroll to position [1910, 0]
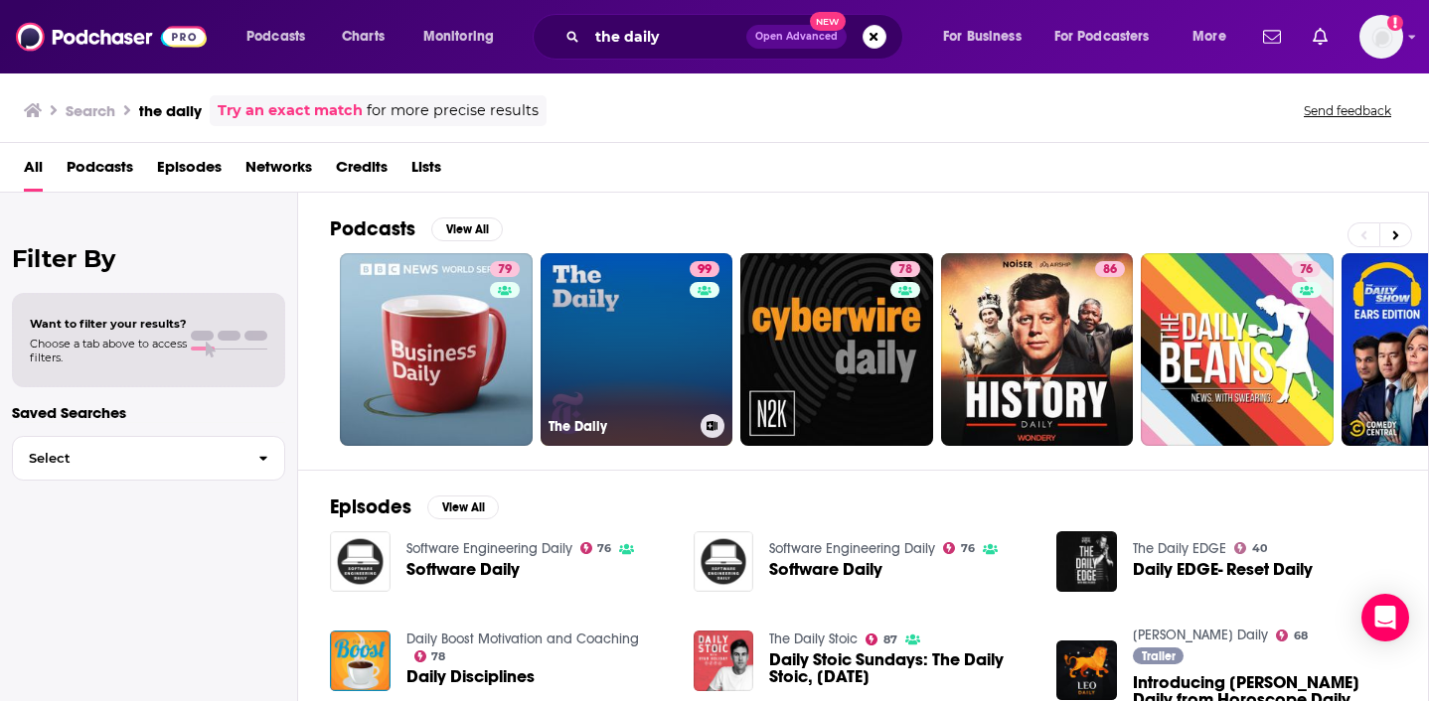
click at [626, 340] on link "99 The Daily" at bounding box center [636, 349] width 193 height 193
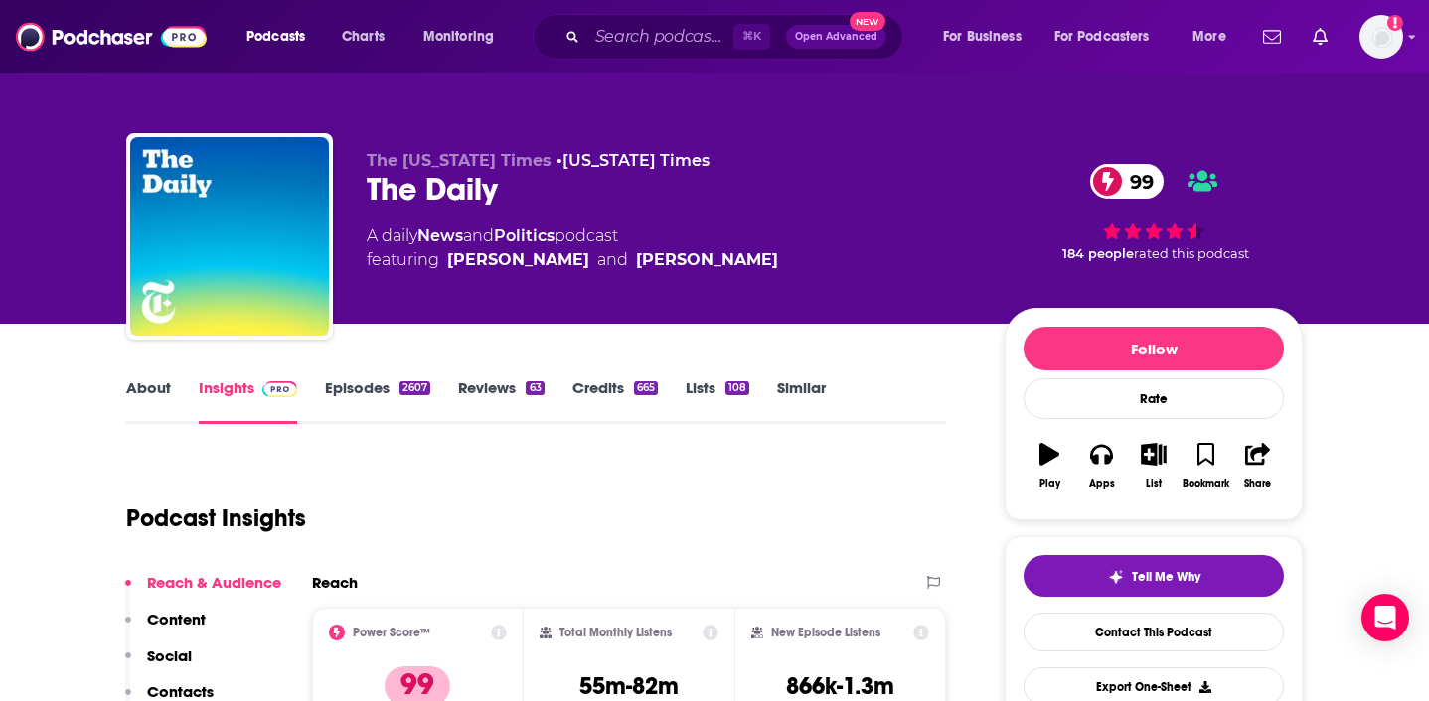
scroll to position [421, 0]
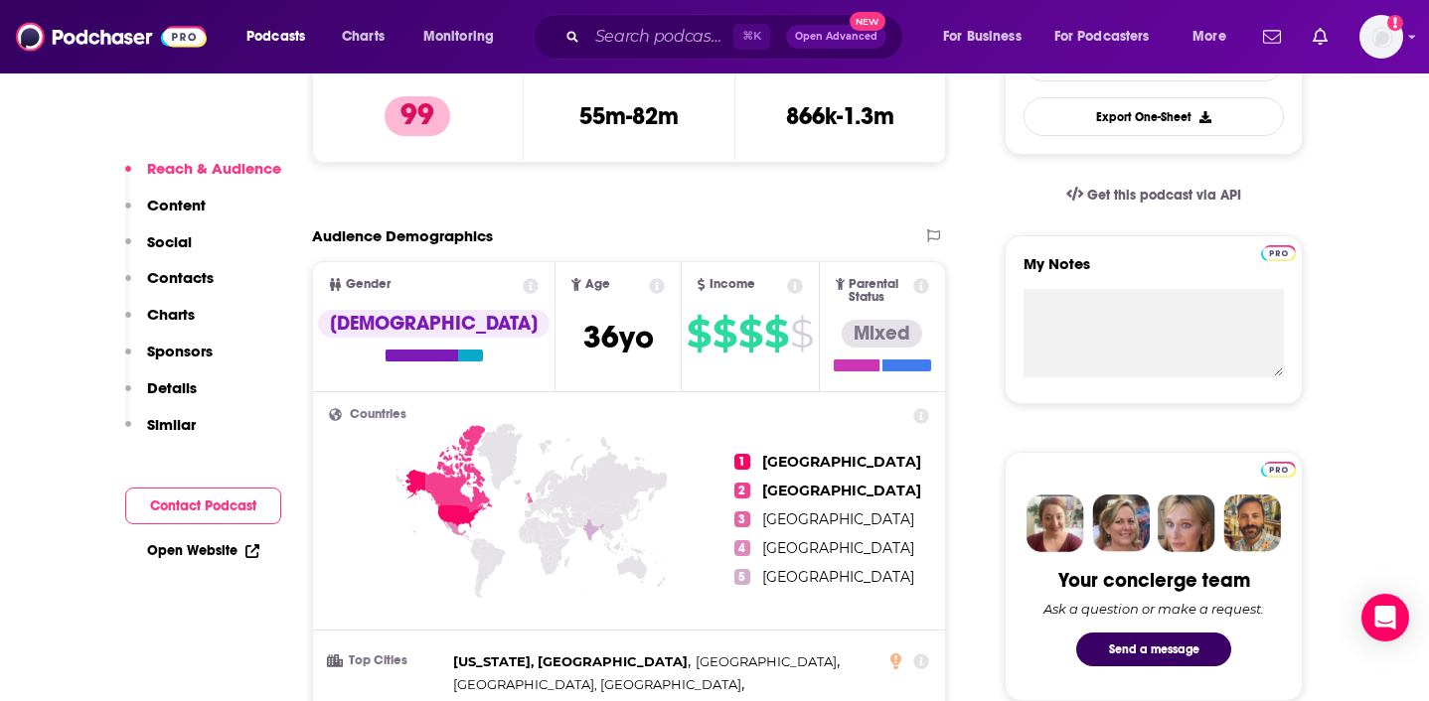
click at [184, 279] on p "Contacts" at bounding box center [180, 277] width 67 height 19
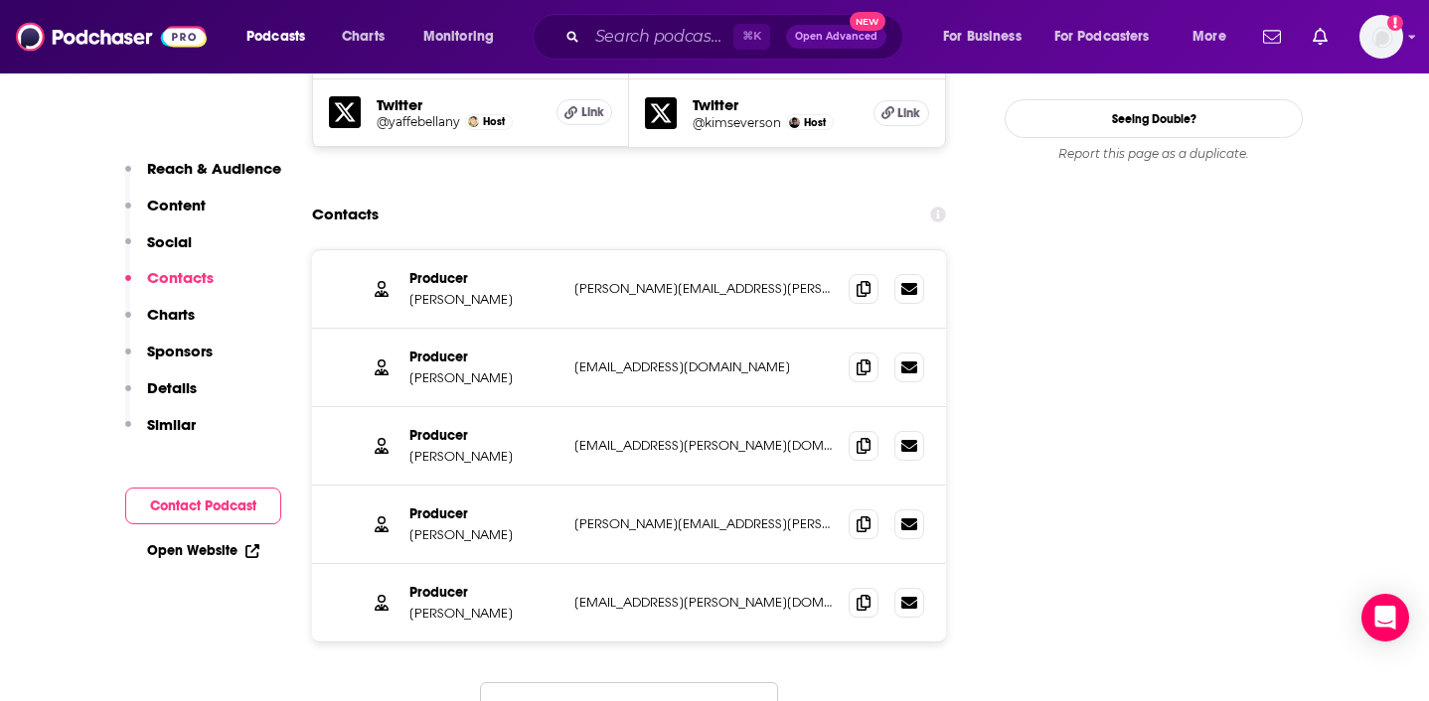
scroll to position [2401, 0]
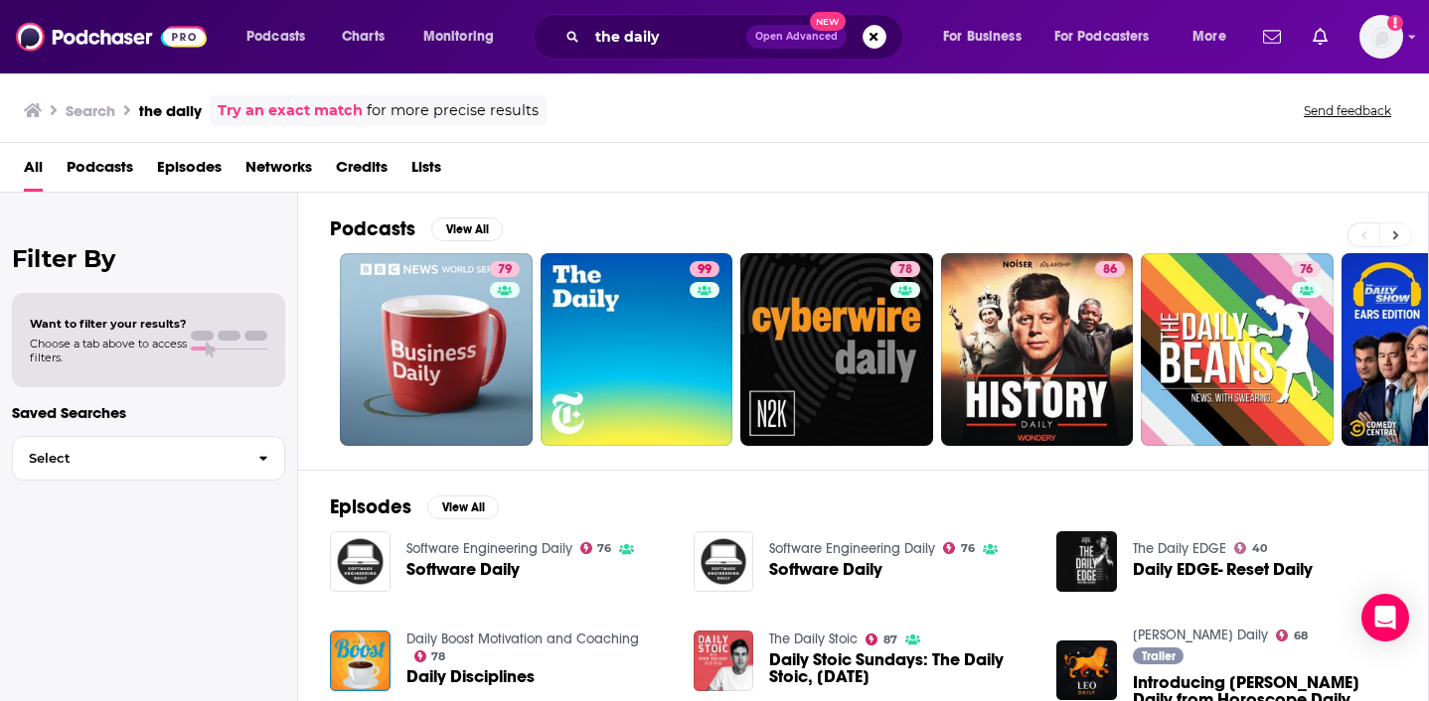
click at [1396, 235] on icon at bounding box center [1396, 234] width 6 height 9
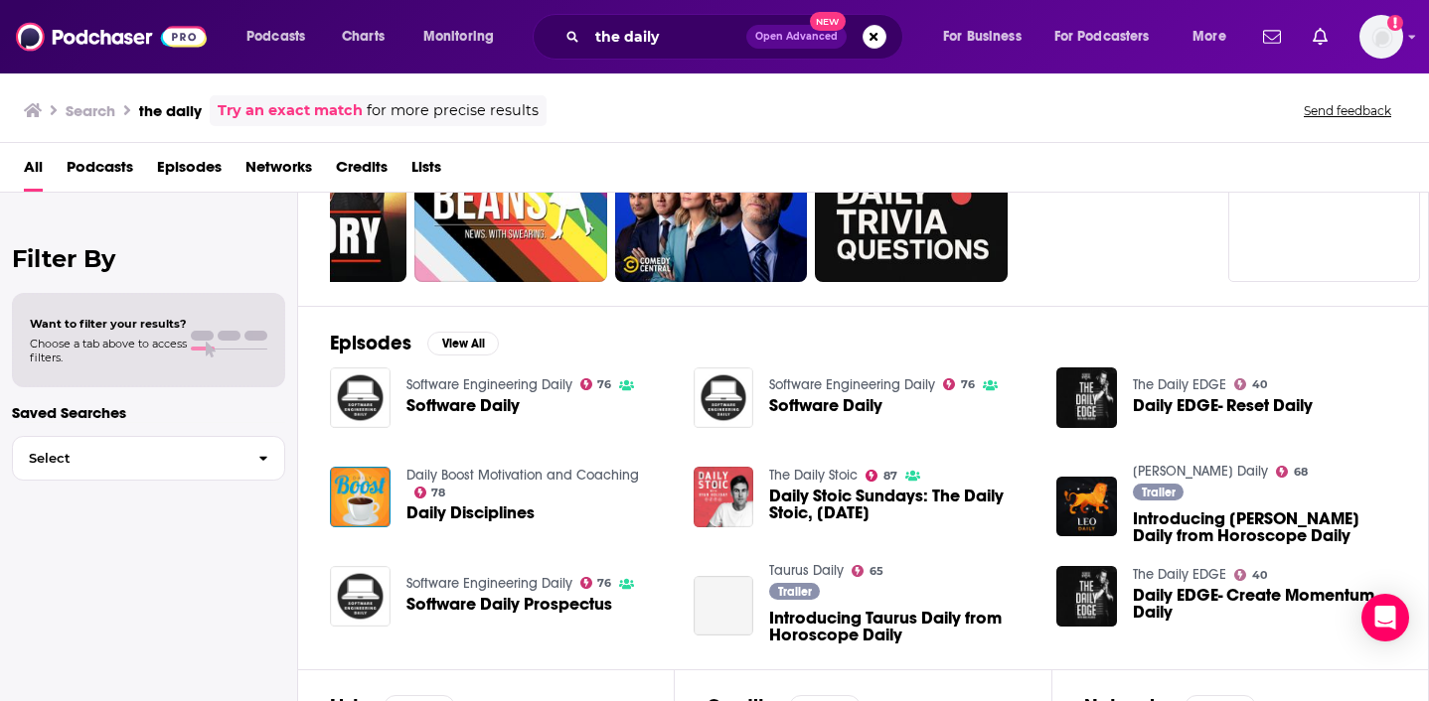
scroll to position [160, 0]
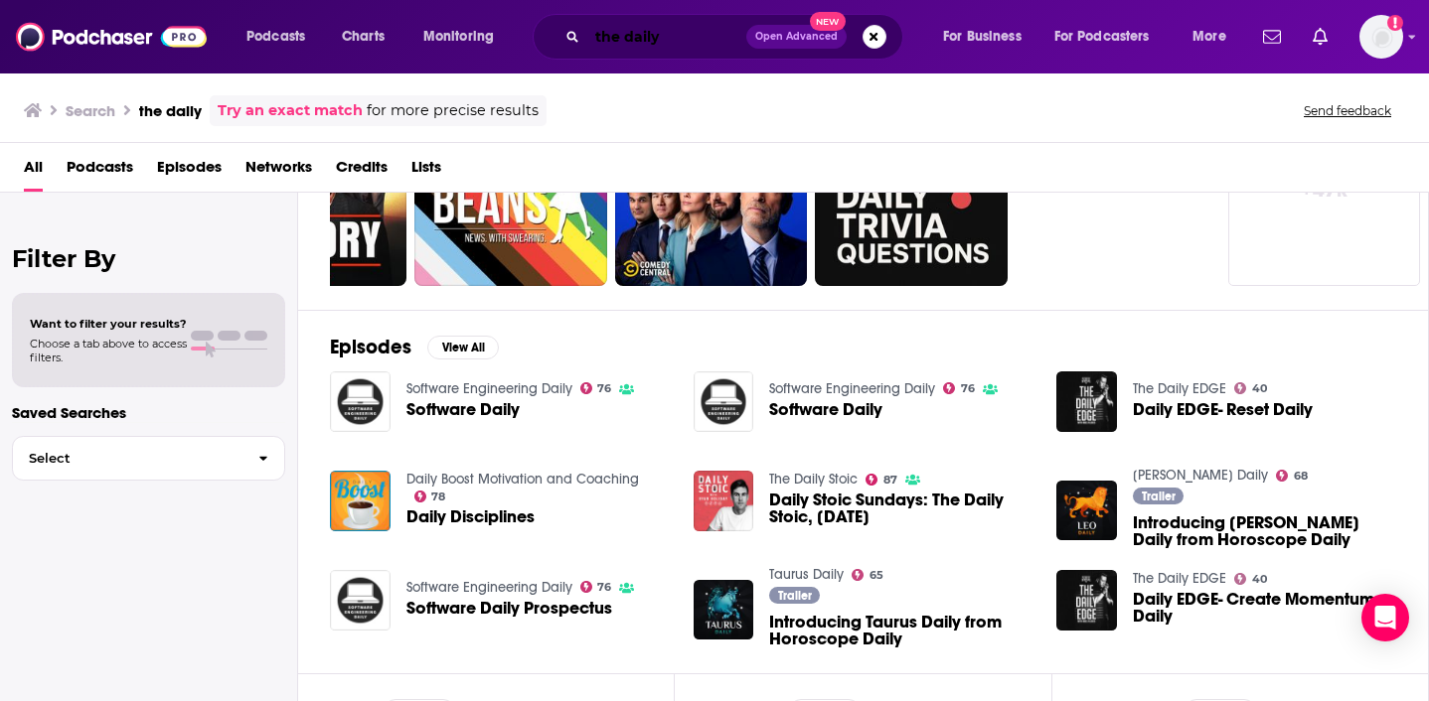
click at [681, 43] on input "the daily" at bounding box center [666, 37] width 159 height 32
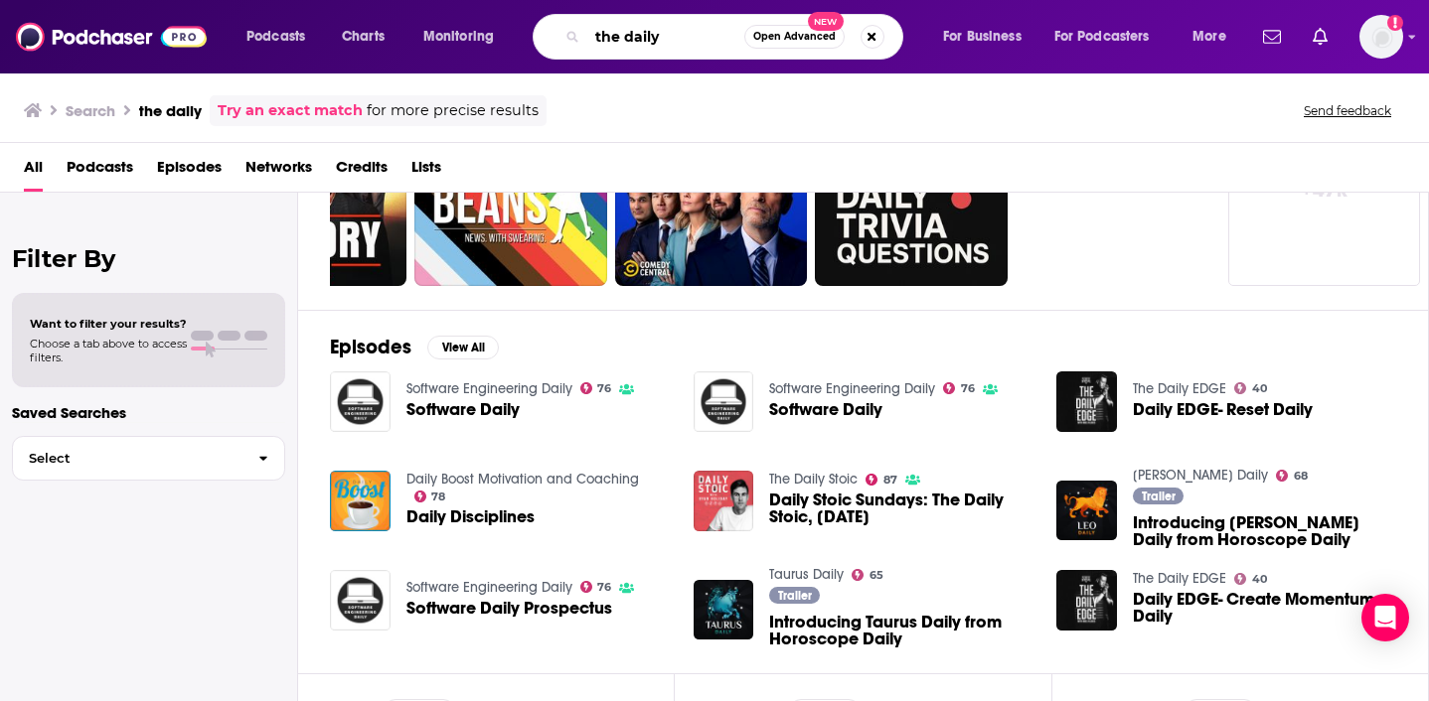
click at [681, 43] on input "the daily" at bounding box center [665, 37] width 157 height 32
click at [680, 43] on input "the daily" at bounding box center [665, 37] width 157 height 32
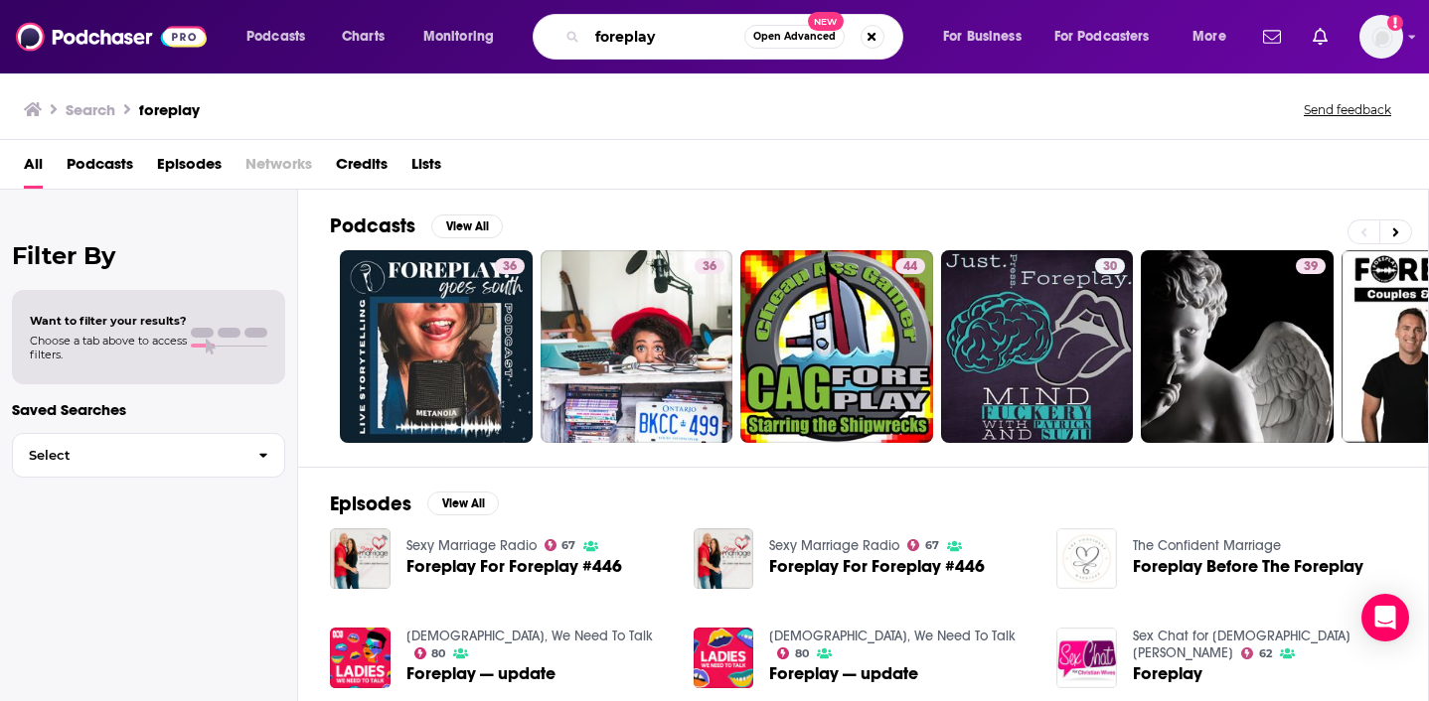
click at [598, 33] on input "foreplay" at bounding box center [665, 37] width 157 height 32
type input "barstool foreplay"
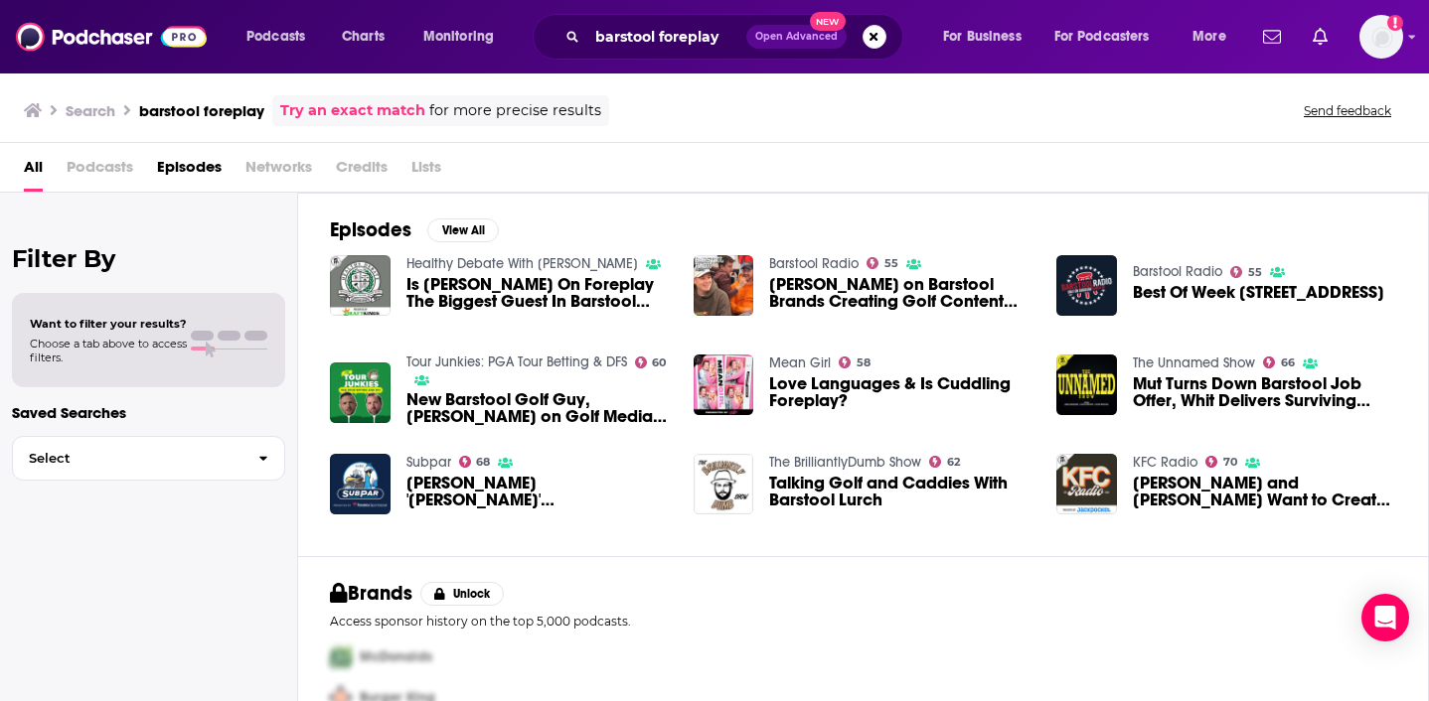
click at [86, 172] on span "Podcasts" at bounding box center [100, 171] width 67 height 41
click at [119, 171] on span "Podcasts" at bounding box center [100, 171] width 67 height 41
click at [105, 111] on h3 "Search" at bounding box center [91, 110] width 50 height 19
click at [117, 110] on div "Search barstool foreplay Try an exact match for more precise results" at bounding box center [316, 110] width 585 height 31
click at [35, 107] on icon at bounding box center [33, 110] width 18 height 16
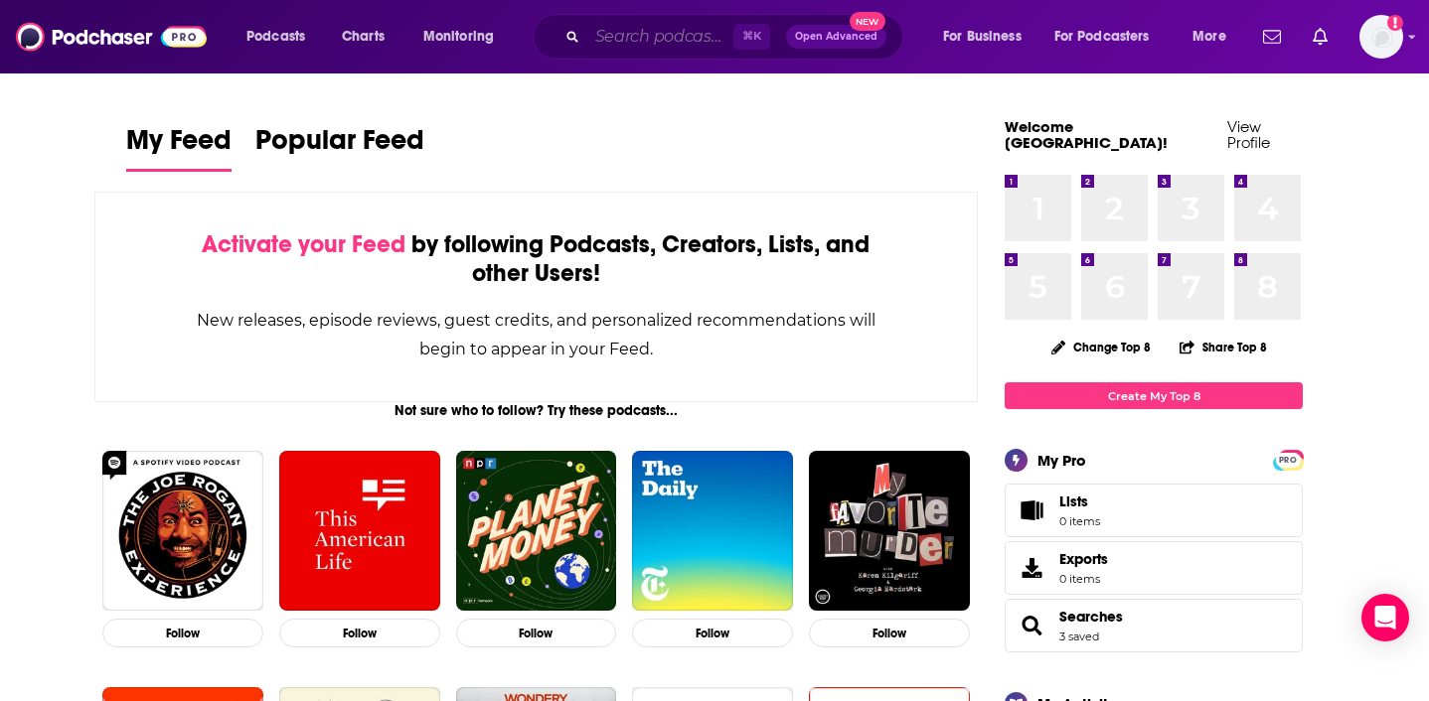
click at [623, 50] on input "Search podcasts, credits, & more..." at bounding box center [660, 37] width 146 height 32
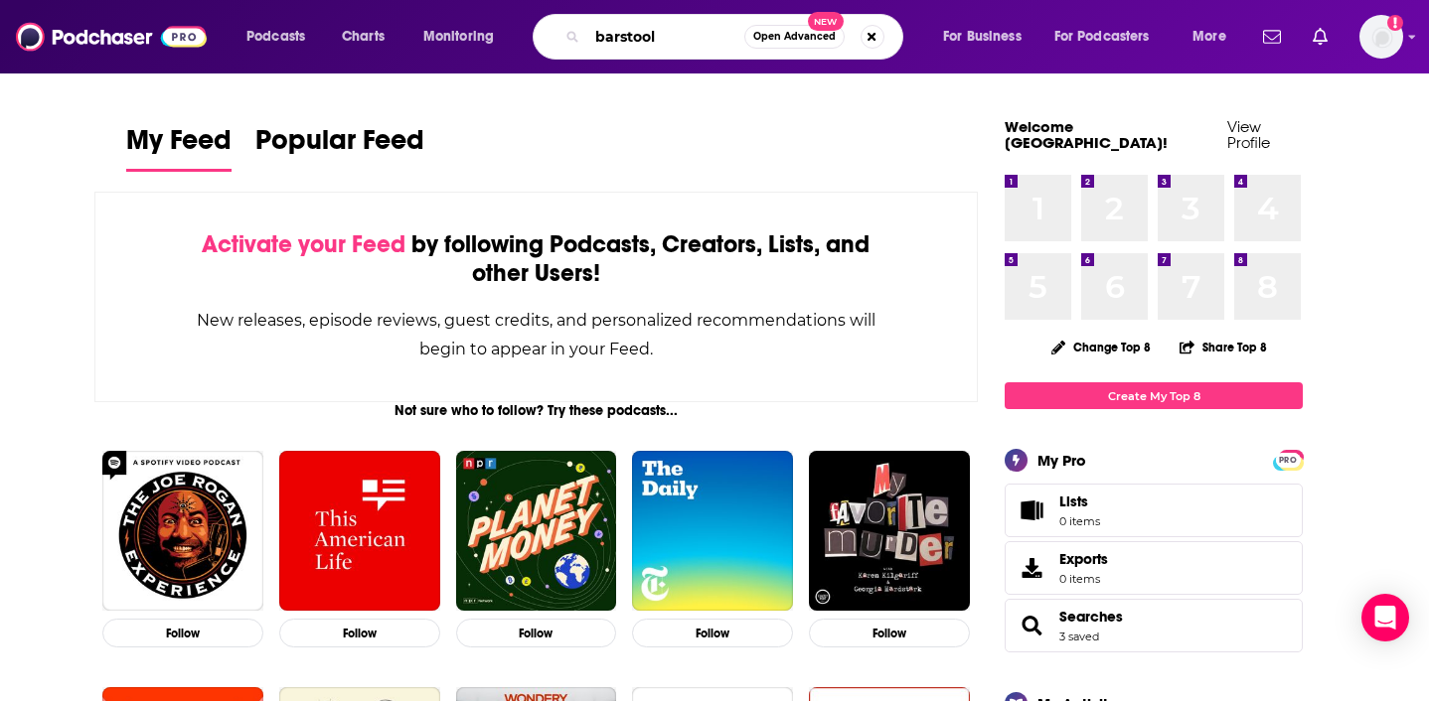
type input "barstool"
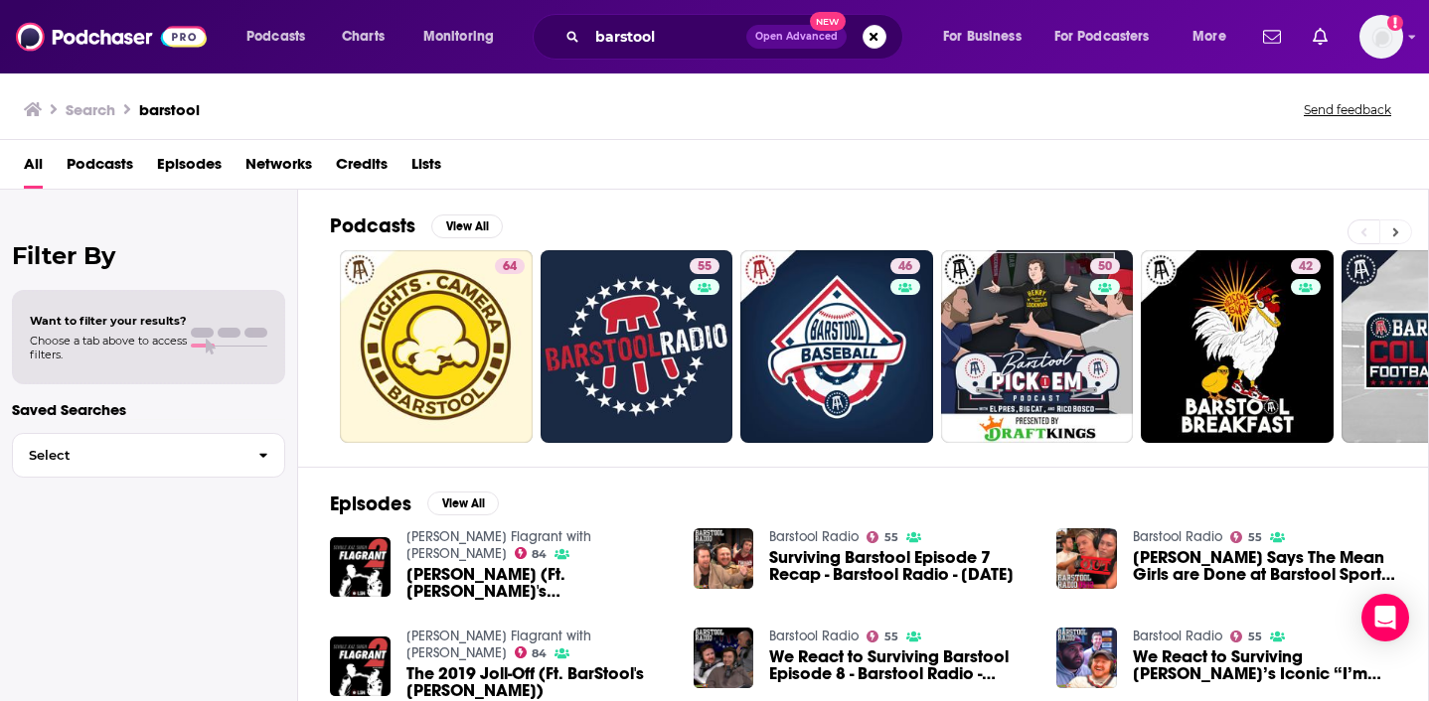
click at [1405, 235] on button at bounding box center [1395, 232] width 33 height 25
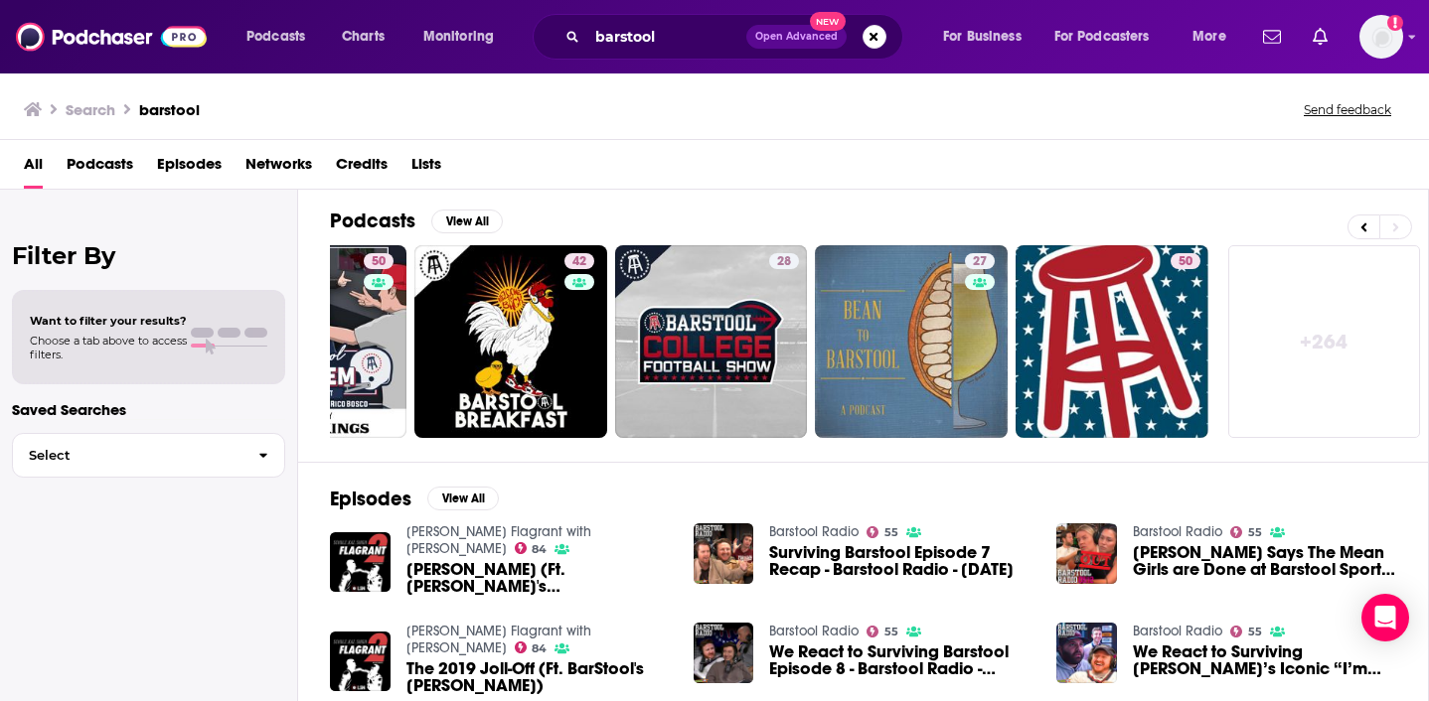
scroll to position [8, 0]
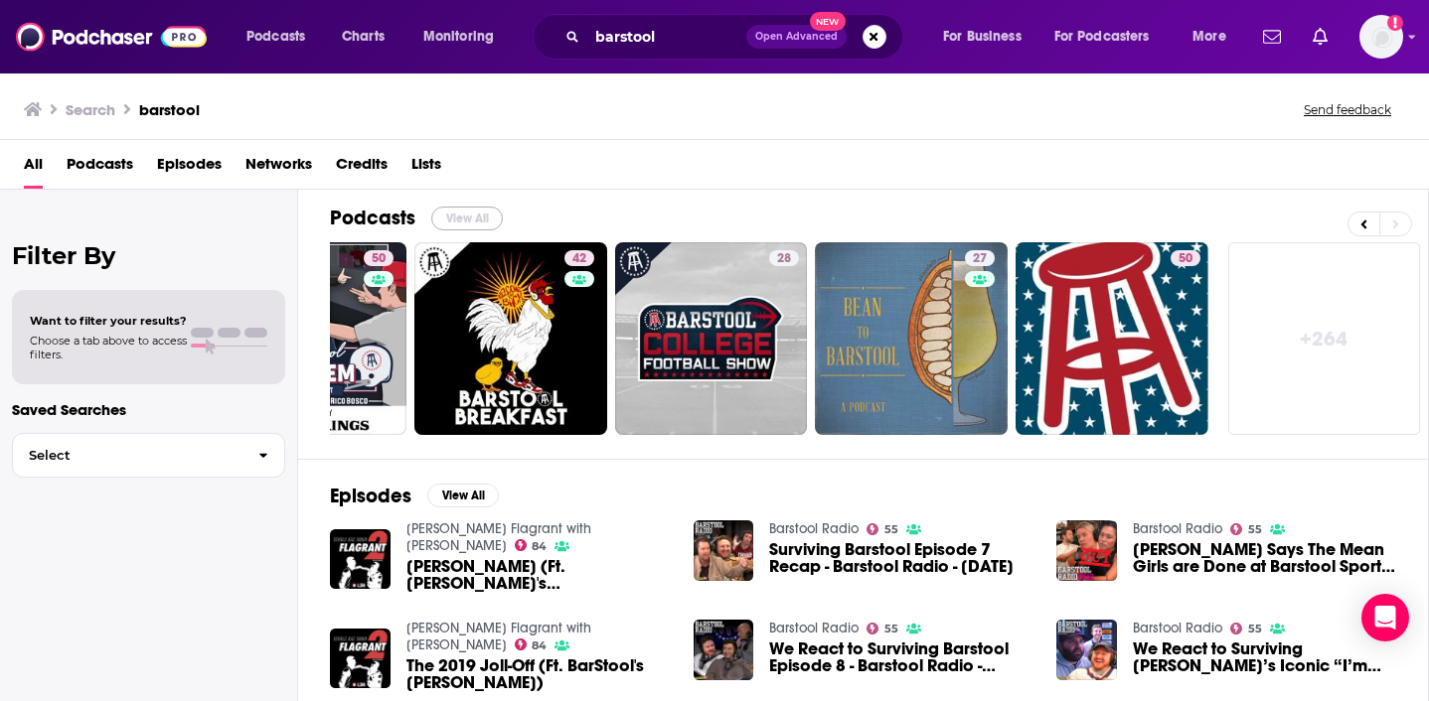
click at [466, 220] on button "View All" at bounding box center [467, 219] width 72 height 24
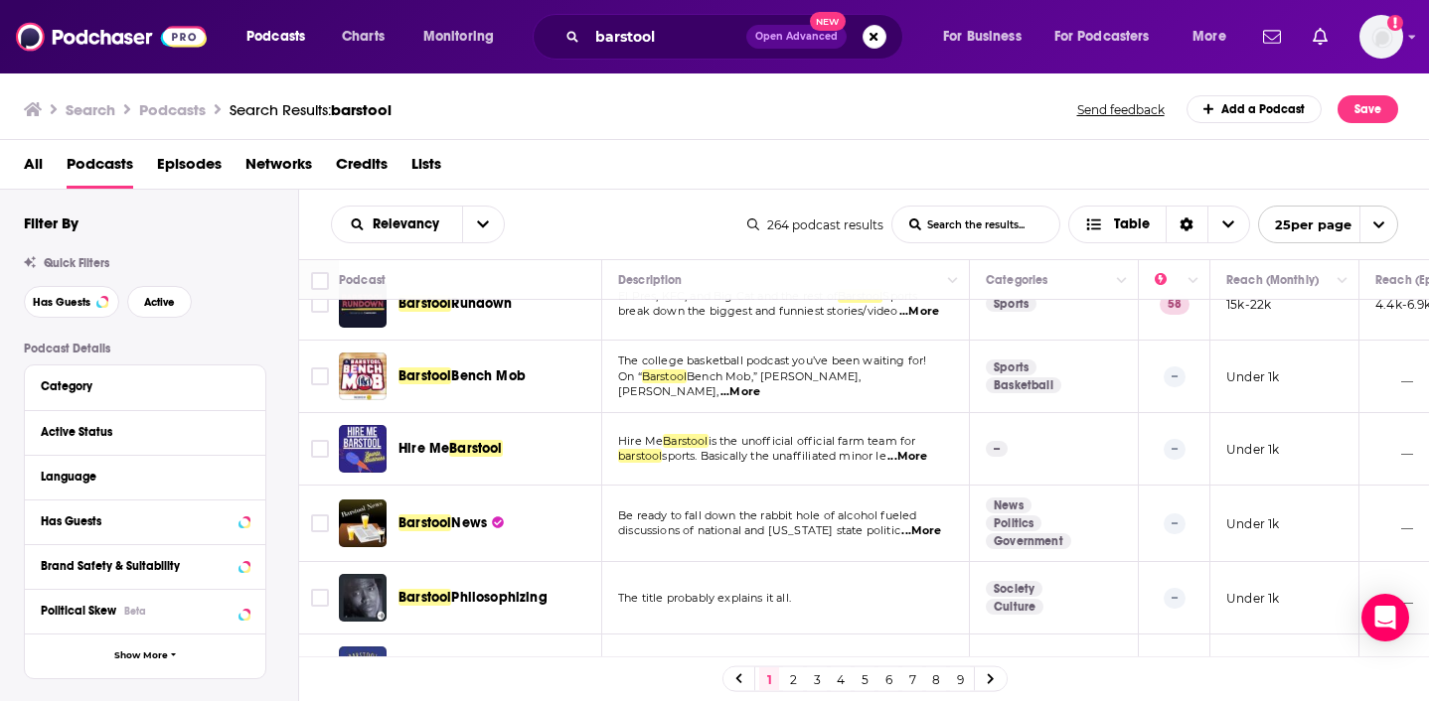
scroll to position [1478, 0]
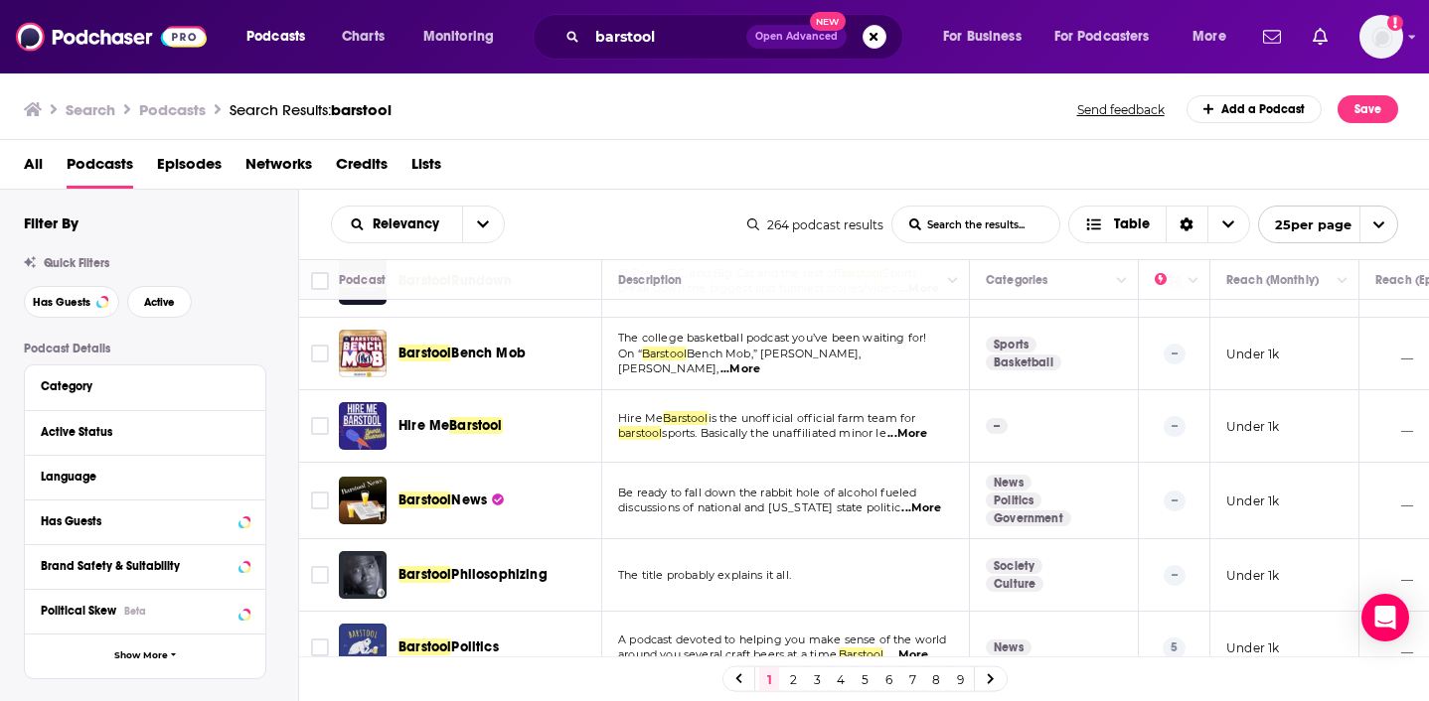
click at [790, 681] on link "2" at bounding box center [793, 680] width 20 height 24
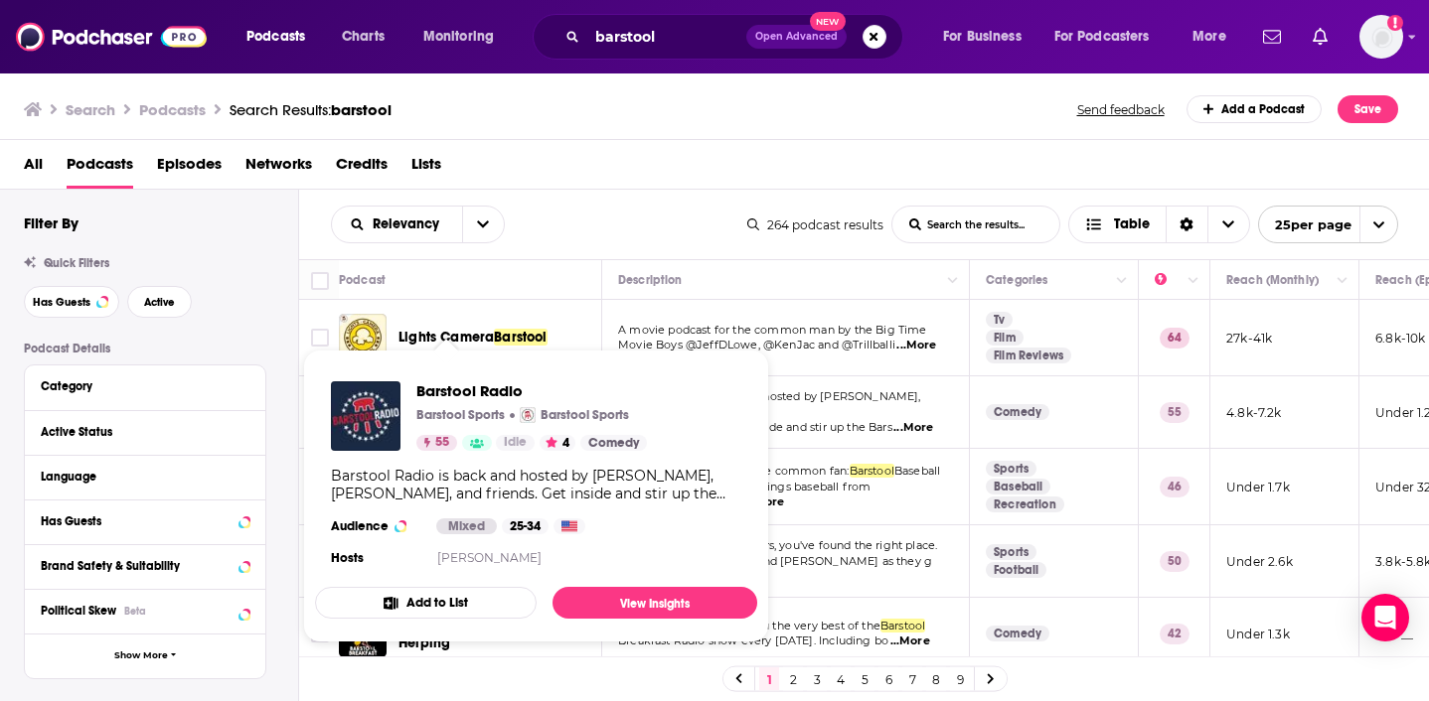
click at [470, 416] on p "Barstool Sports" at bounding box center [460, 415] width 88 height 16
click at [491, 387] on span "Barstool Radio" at bounding box center [531, 390] width 230 height 19
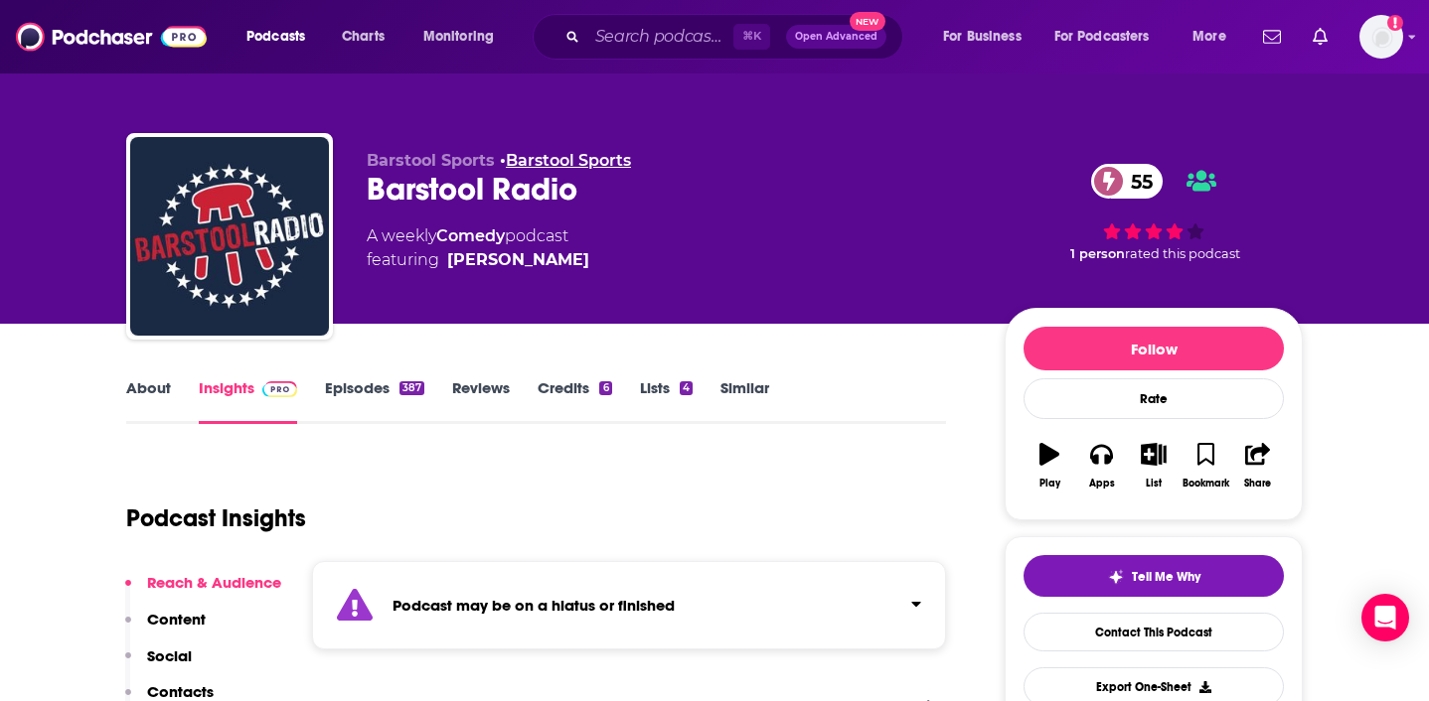
click at [569, 163] on link "Barstool Sports" at bounding box center [568, 160] width 125 height 19
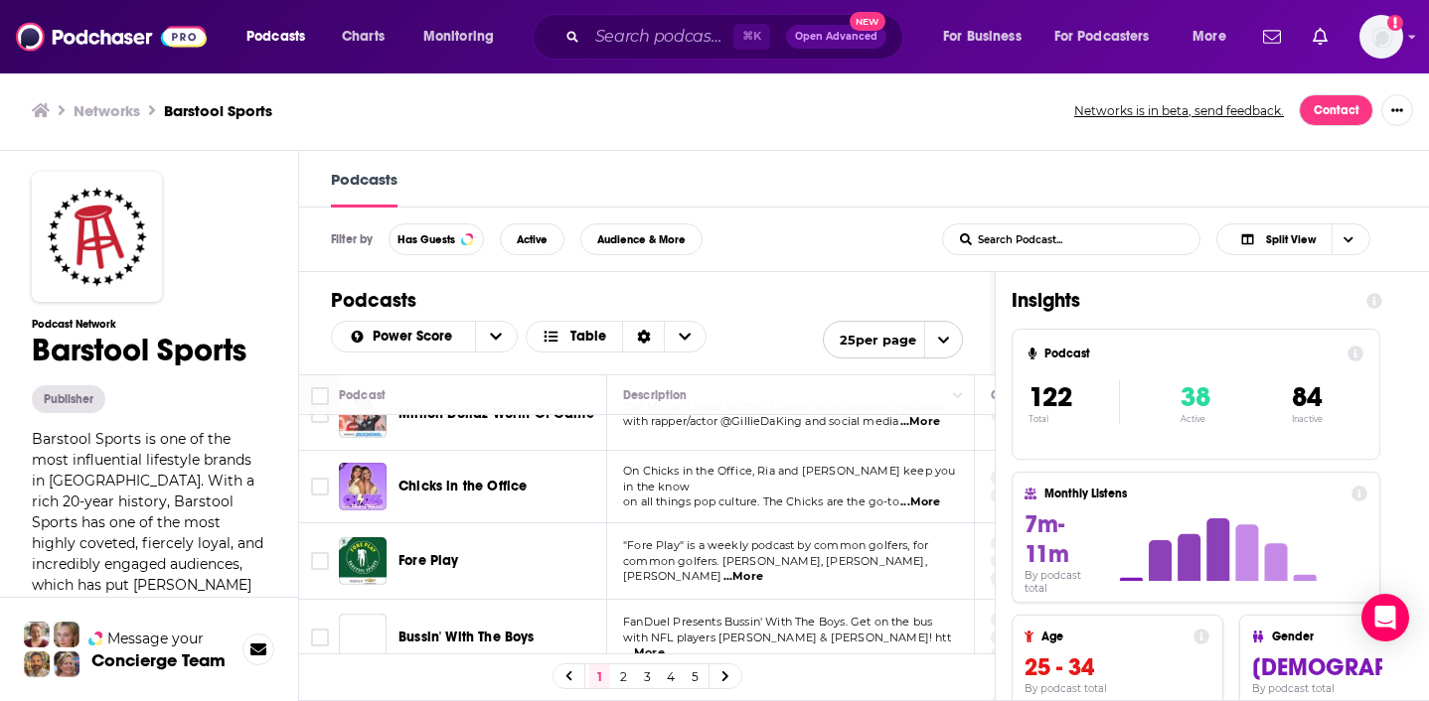
scroll to position [243, 0]
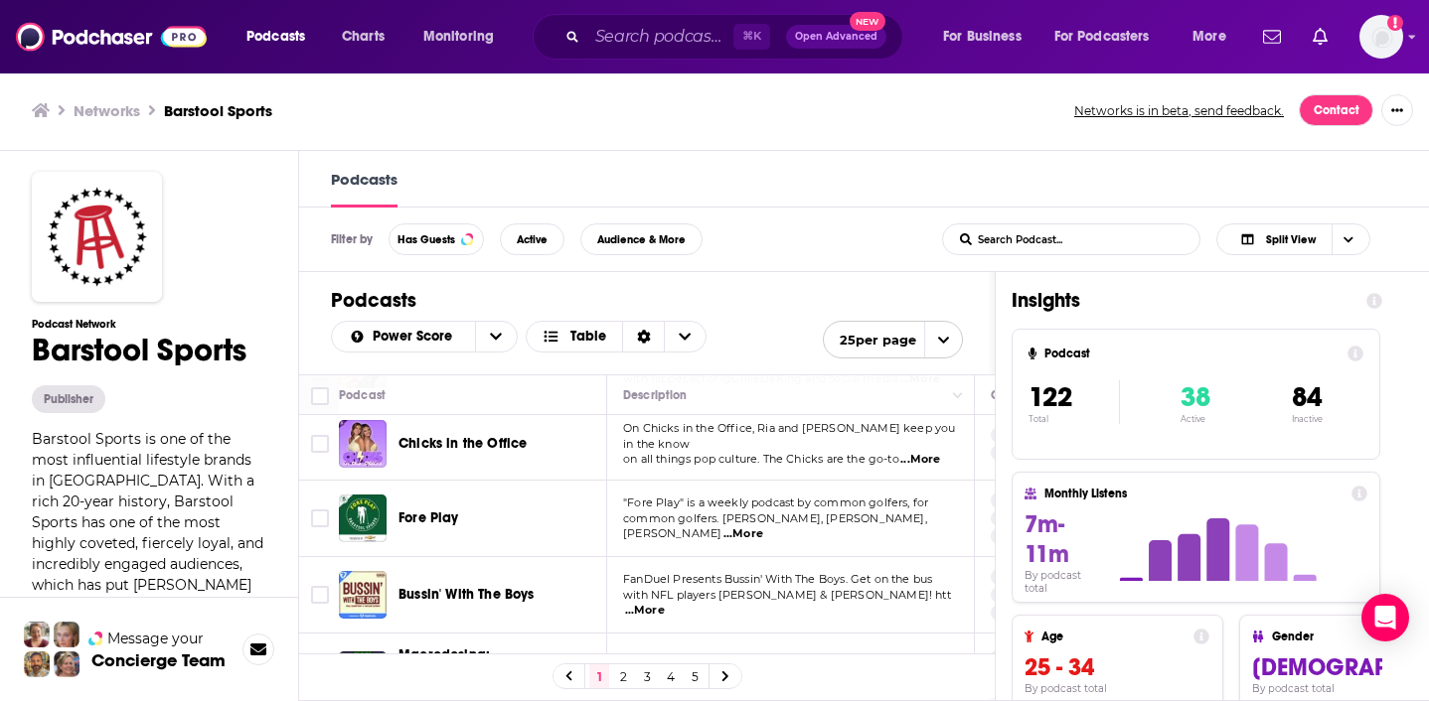
click at [434, 510] on span "Fore Play" at bounding box center [428, 518] width 61 height 17
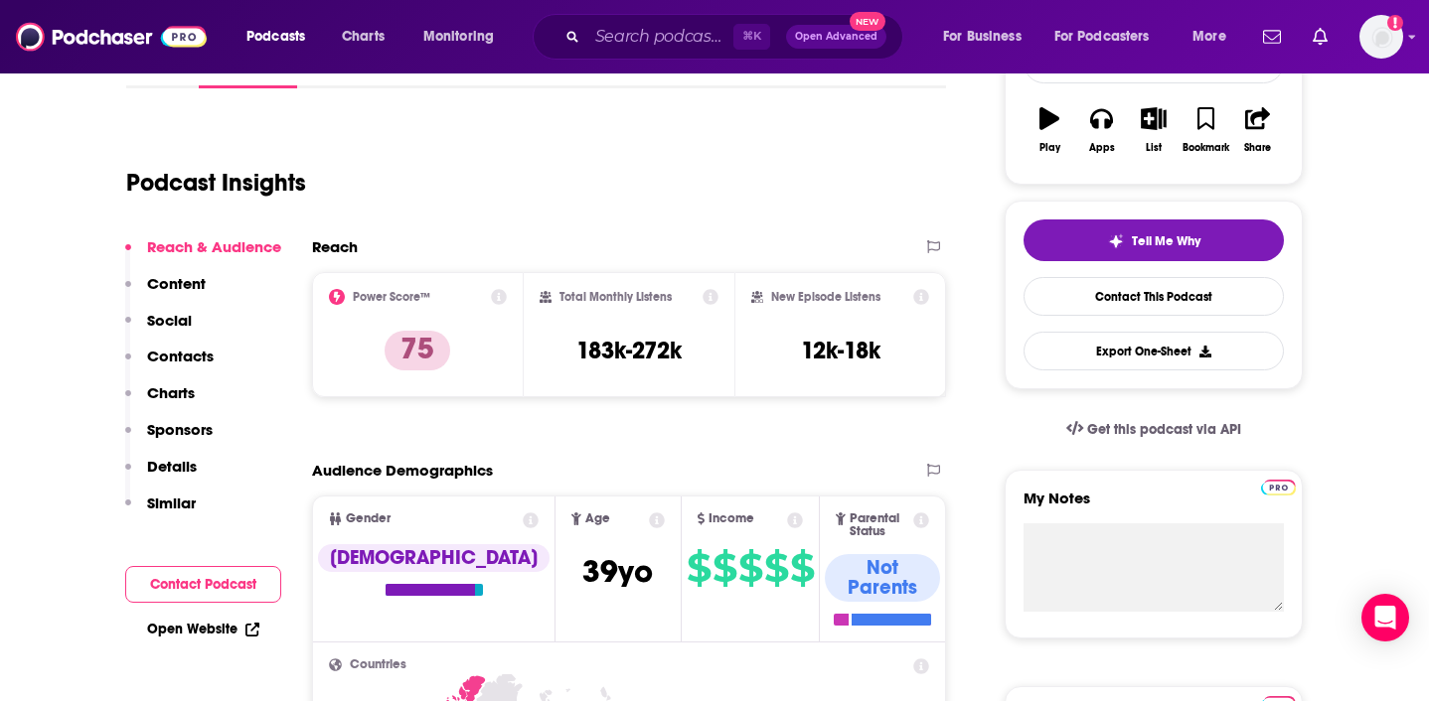
click at [194, 351] on p "Contacts" at bounding box center [180, 356] width 67 height 19
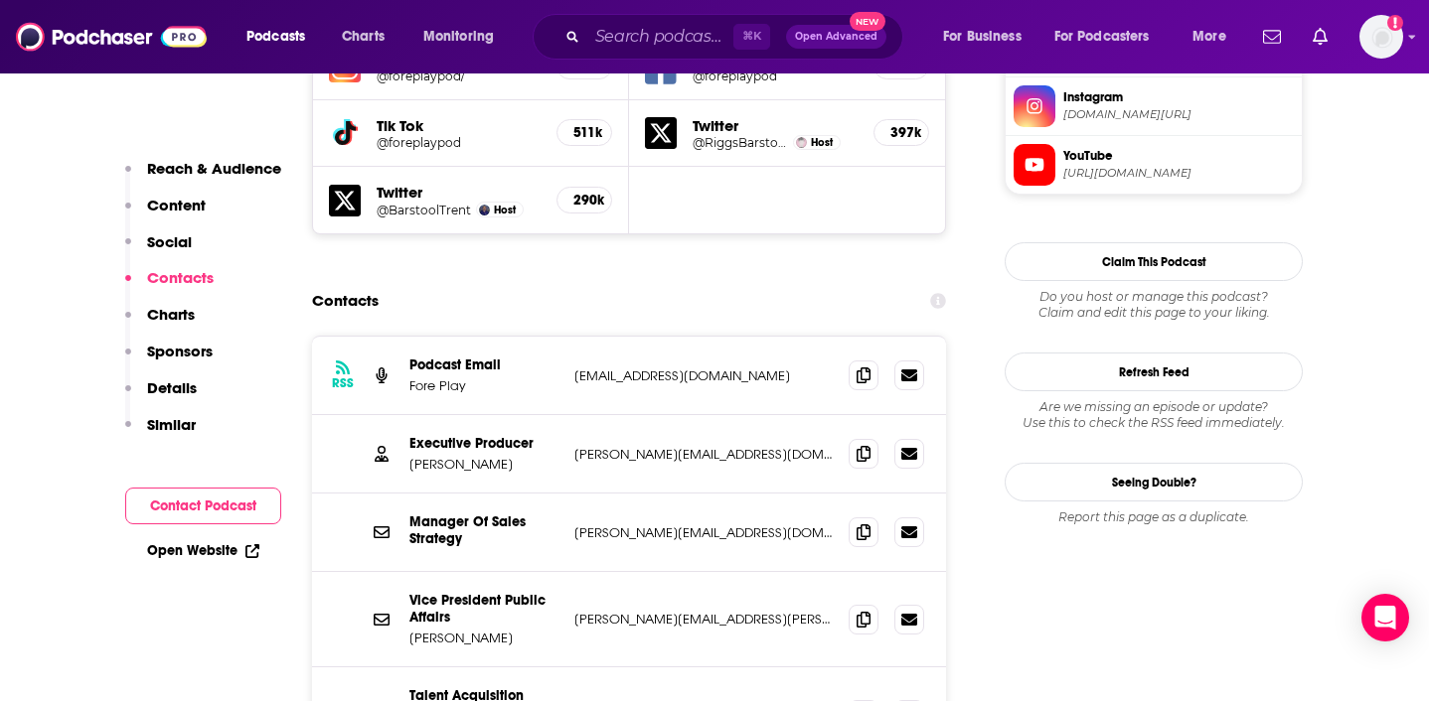
scroll to position [1906, 0]
